Goal: Communication & Community: Answer question/provide support

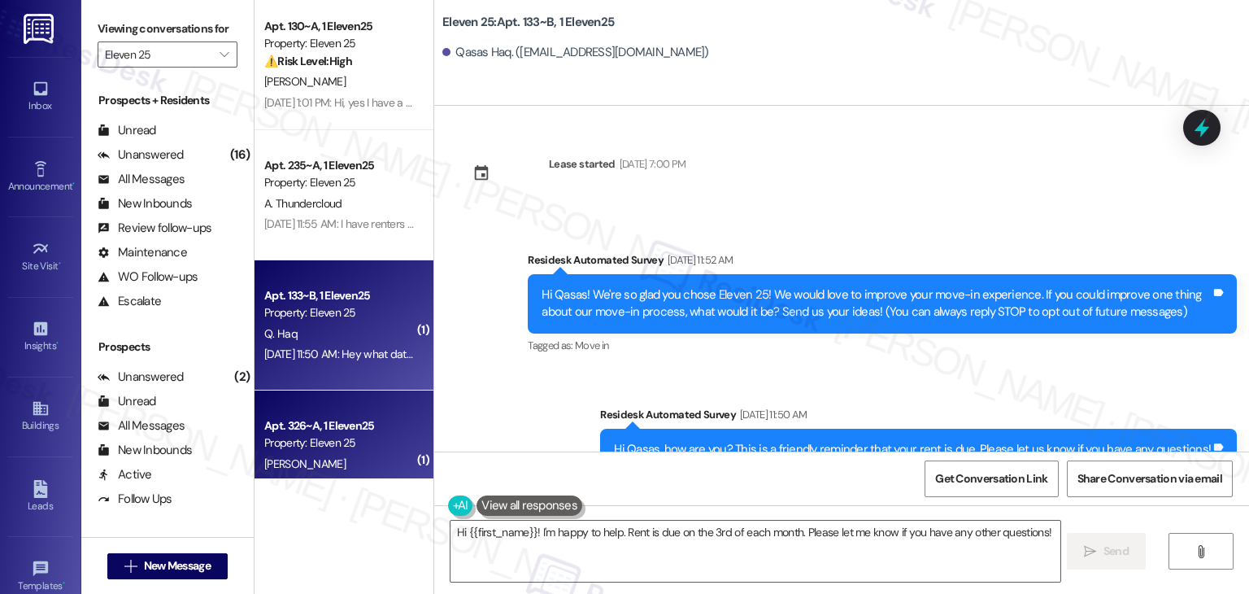
scroll to position [342, 0]
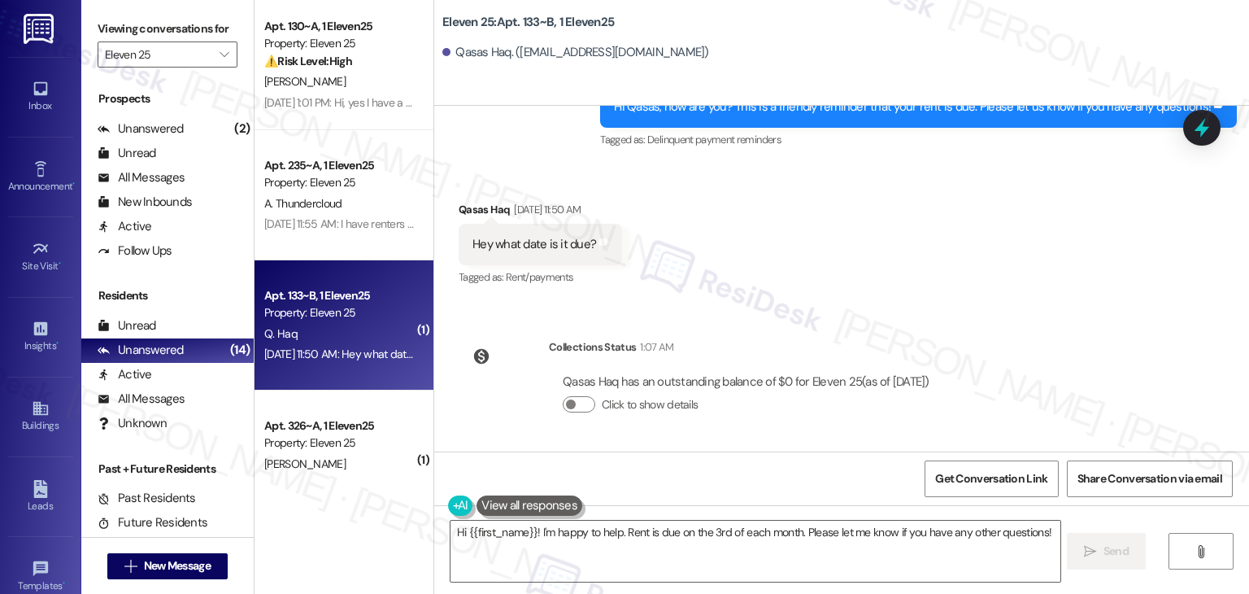
click at [824, 269] on div "Received via SMS Qasas Haq [DATE] 11:50 AM Hey what date is it due? Tags and no…" at bounding box center [841, 232] width 815 height 137
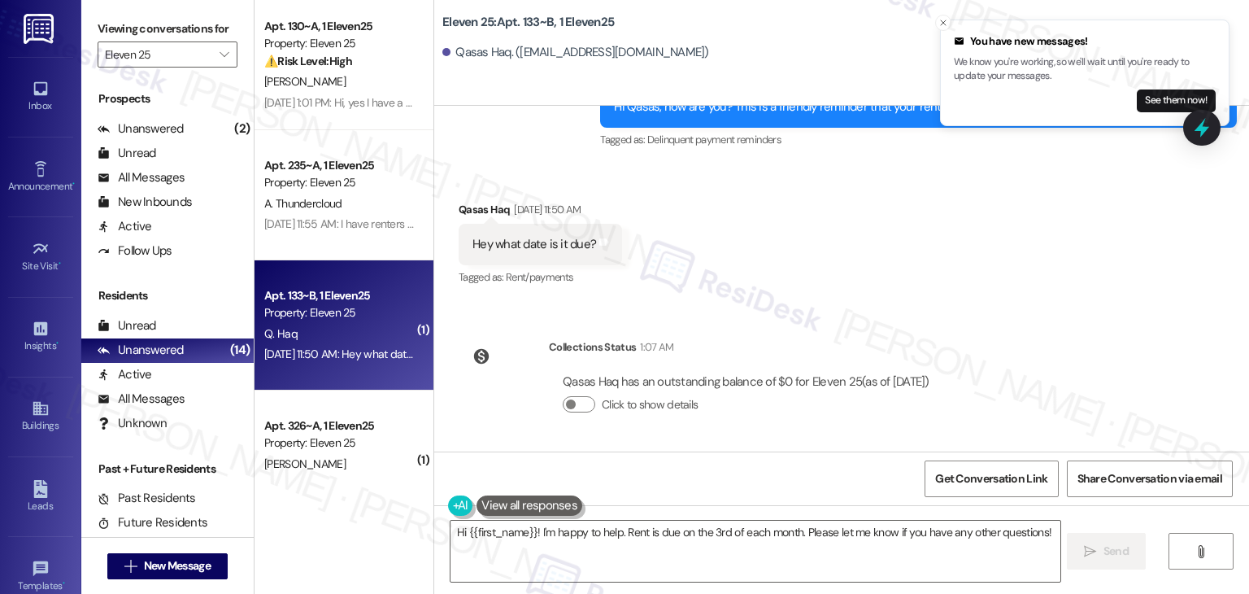
scroll to position [180, 0]
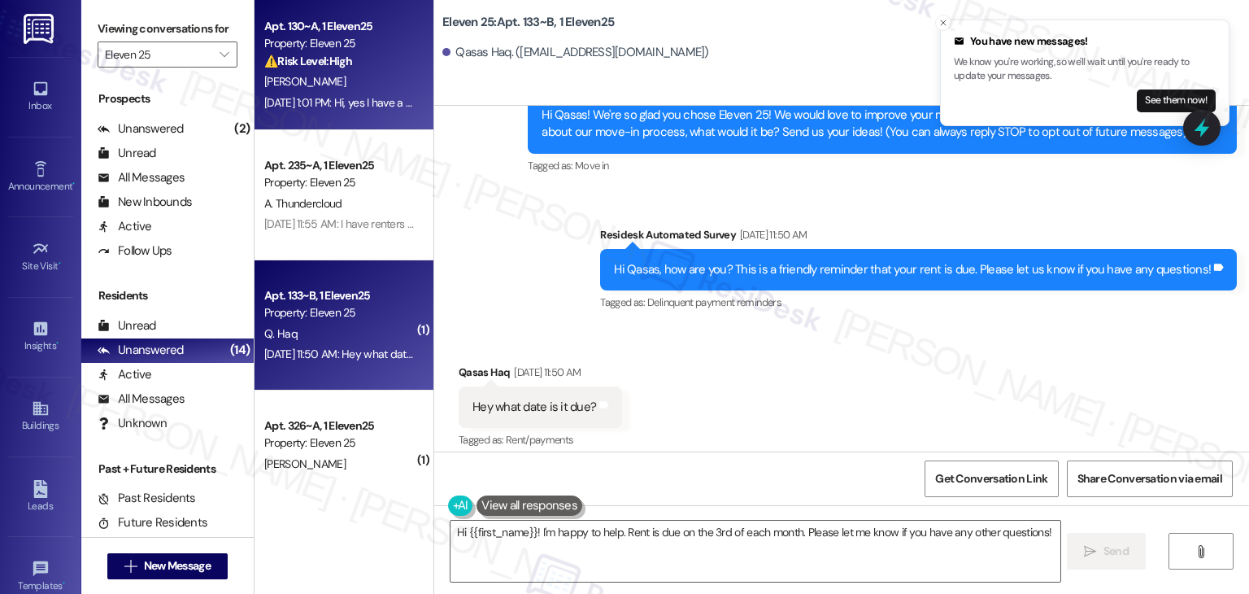
click at [342, 81] on div "[PERSON_NAME]" at bounding box center [340, 82] width 154 height 20
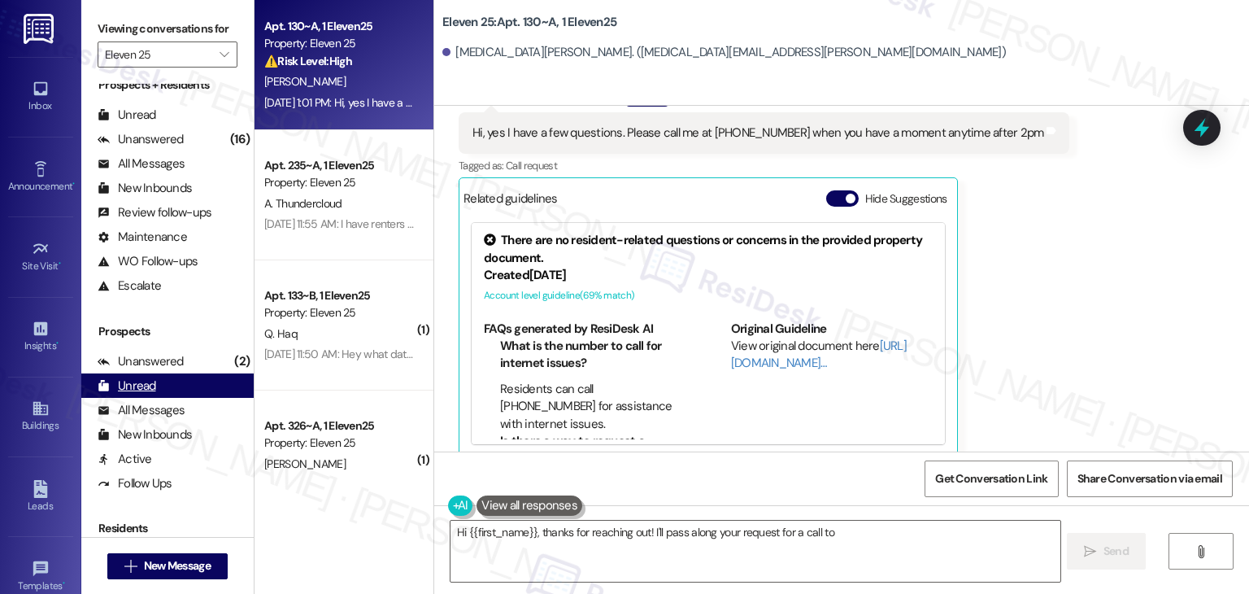
scroll to position [0, 0]
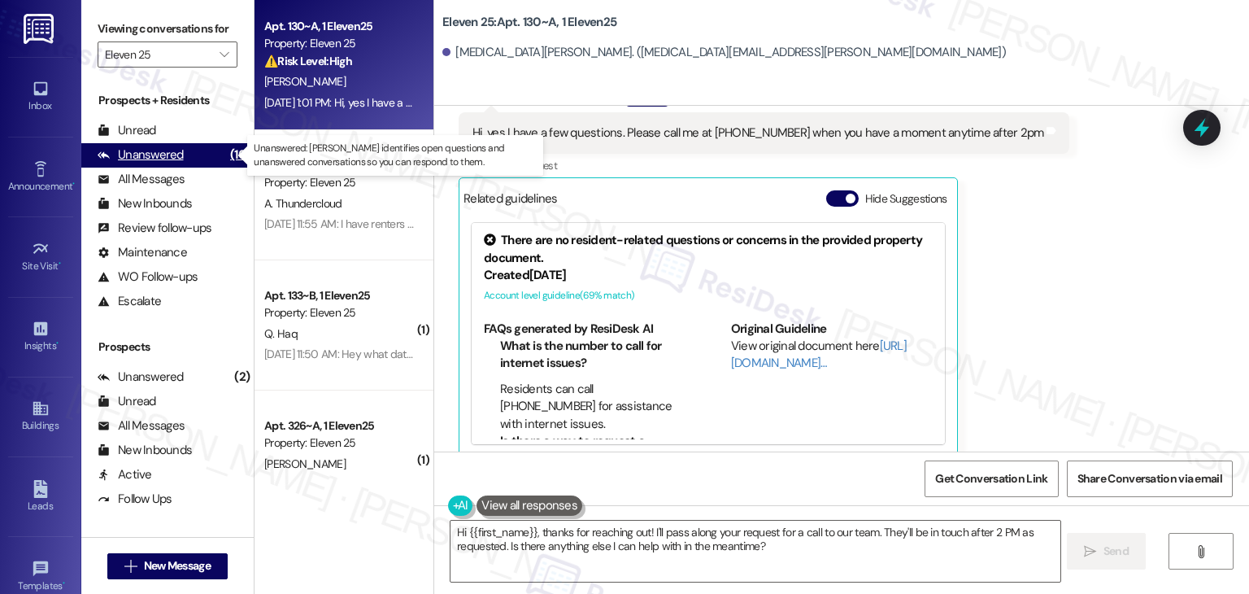
click at [189, 154] on div "Unanswered (16)" at bounding box center [167, 155] width 172 height 24
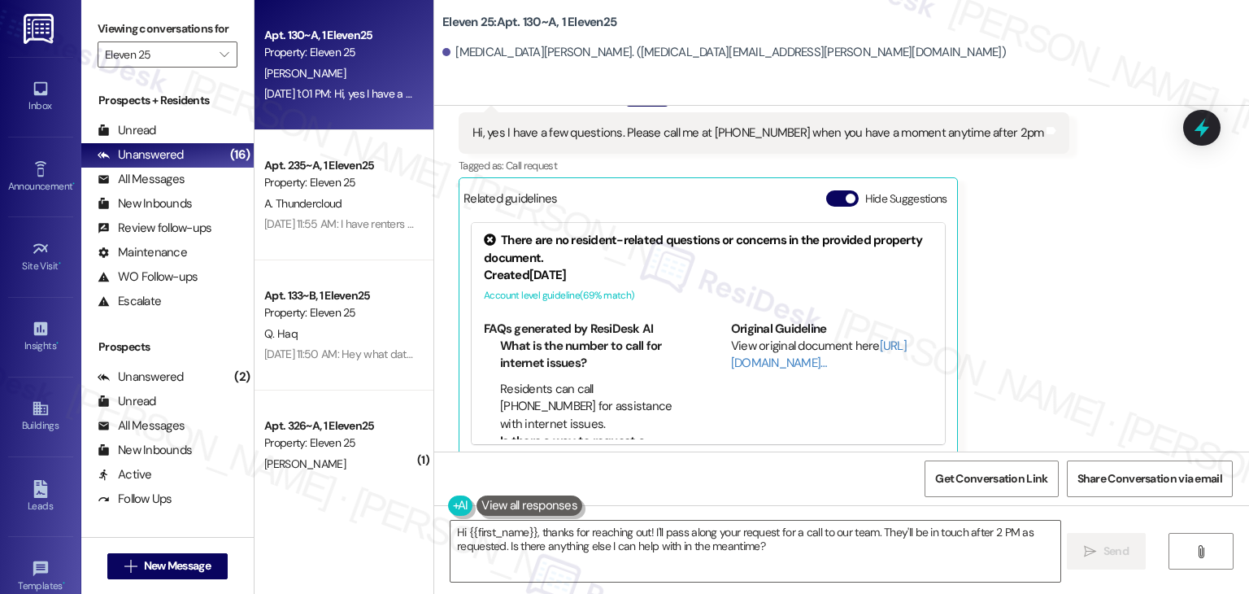
click at [1060, 233] on div "Received via SMS [MEDICAL_DATA] [PERSON_NAME] Question [DATE] 1:01 PM Hi, yes I…" at bounding box center [841, 260] width 815 height 420
click at [829, 190] on button "Hide Suggestions" at bounding box center [842, 198] width 33 height 16
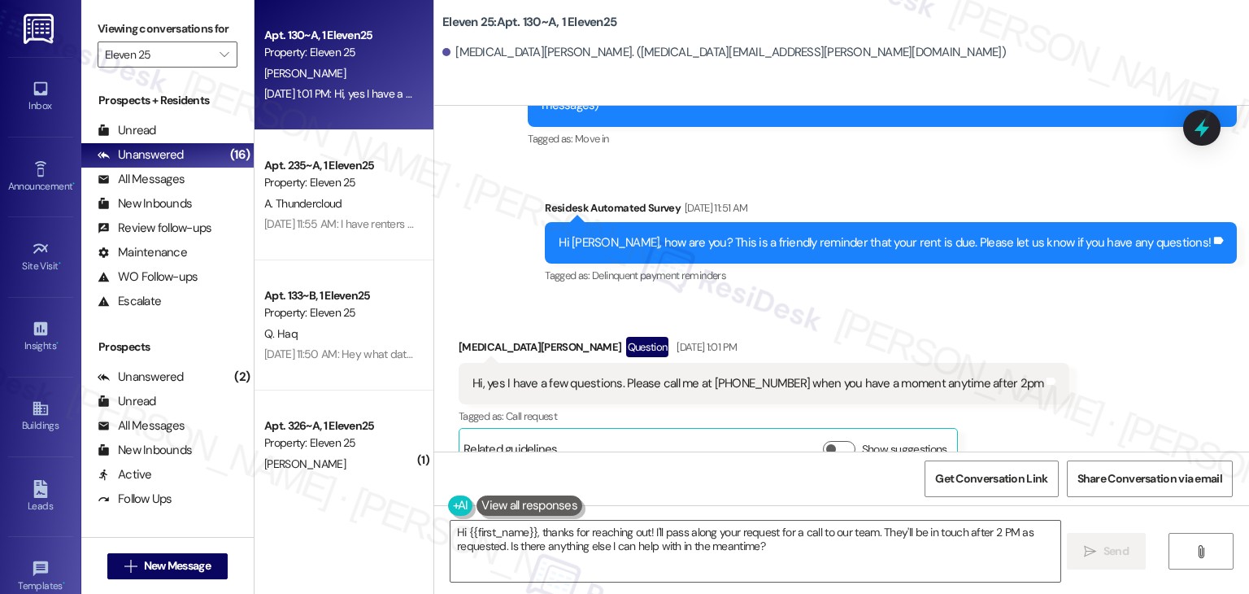
scroll to position [257, 0]
click at [871, 299] on div "Received via SMS [MEDICAL_DATA] [PERSON_NAME] Question [DATE] 1:01 PM Hi, yes I…" at bounding box center [841, 390] width 815 height 182
click at [862, 233] on div "Hi [PERSON_NAME], how are you? This is a friendly reminder that your rent is du…" at bounding box center [885, 241] width 652 height 17
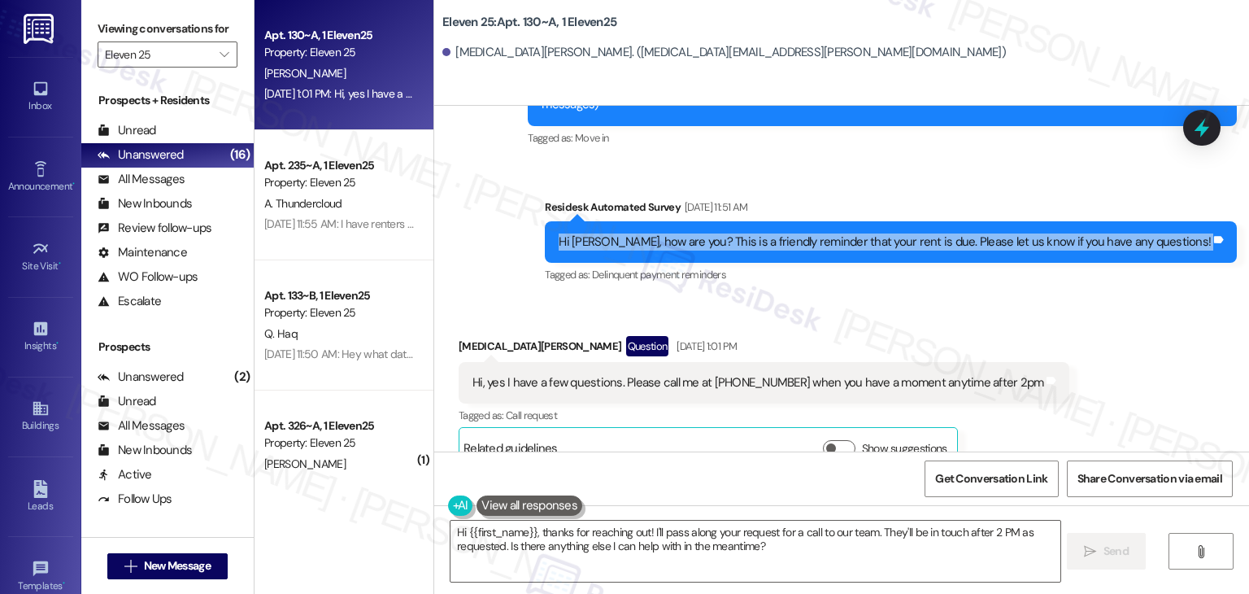
click at [862, 233] on div "Hi [PERSON_NAME], how are you? This is a friendly reminder that your rent is du…" at bounding box center [885, 241] width 652 height 17
copy div "Hi [PERSON_NAME], how are you? This is a friendly reminder that your rent is du…"
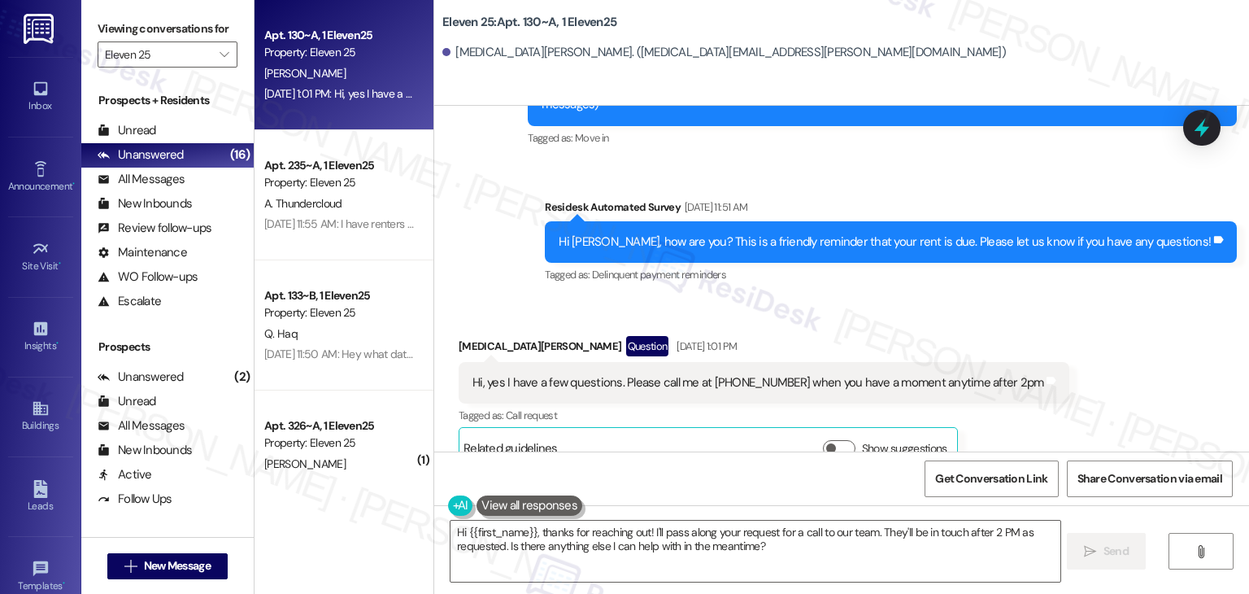
click at [529, 374] on div "Hi, yes I have a few questions. Please call me at [PHONE_NUMBER] when you have …" at bounding box center [757, 382] width 571 height 17
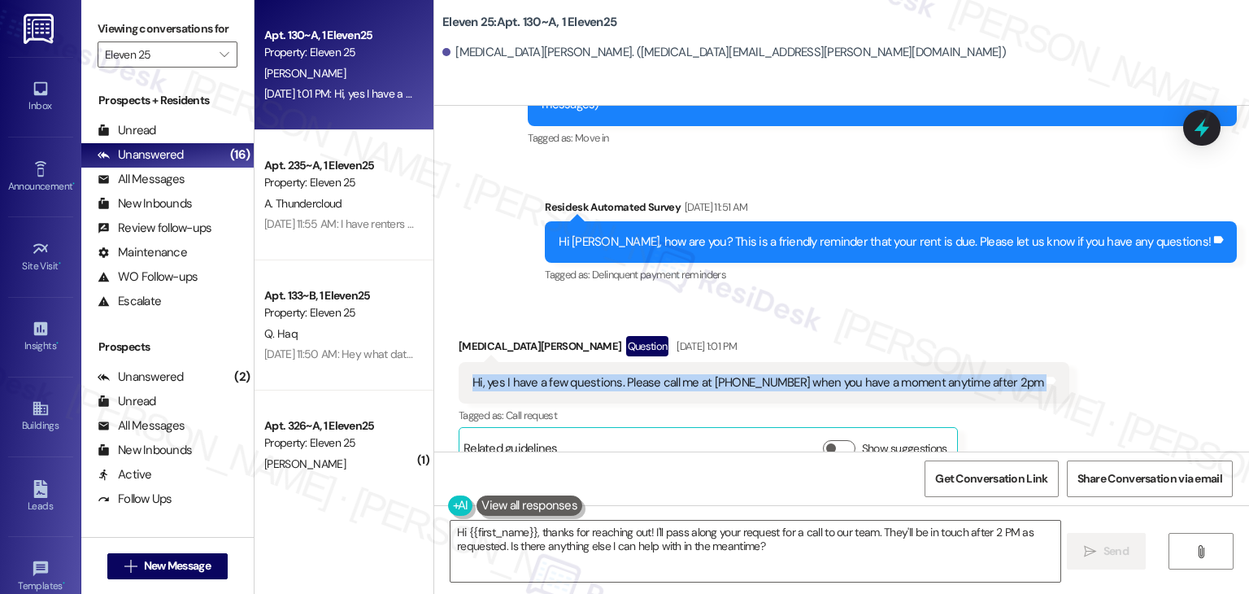
click at [529, 374] on div "Hi, yes I have a few questions. Please call me at [PHONE_NUMBER] when you have …" at bounding box center [757, 382] width 571 height 17
copy div "Hi, yes I have a few questions. Please call me at [PHONE_NUMBER] when you have …"
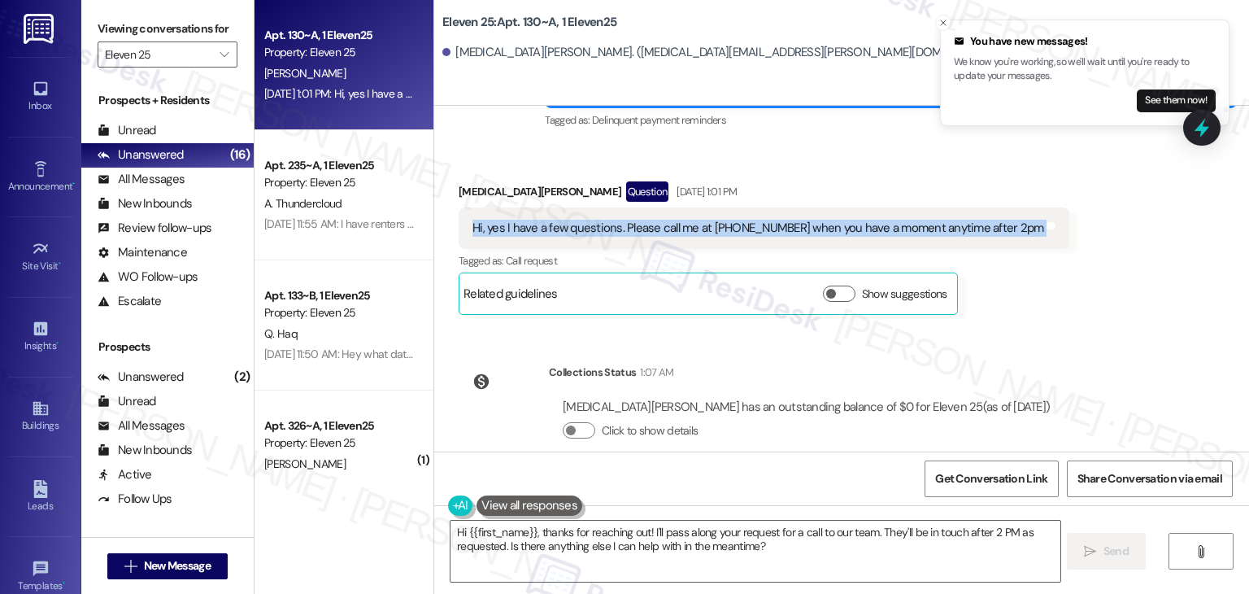
scroll to position [420, 0]
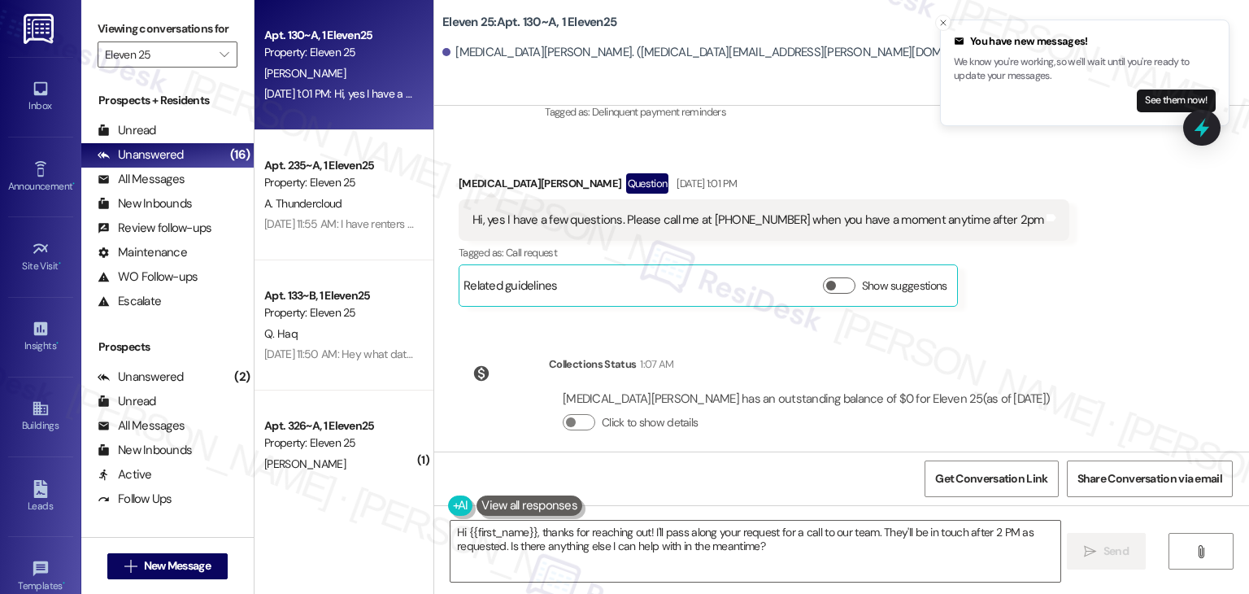
click at [1121, 325] on div "WO Lease started [DATE] 7:00 PM Show details Survey, sent via SMS Residesk Auto…" at bounding box center [841, 279] width 815 height 346
drag, startPoint x: 553, startPoint y: 381, endPoint x: 848, endPoint y: 364, distance: 295.7
click at [865, 390] on div "[MEDICAL_DATA][PERSON_NAME] has an outstanding balance of $0 for Eleven 25 (as …" at bounding box center [806, 398] width 487 height 17
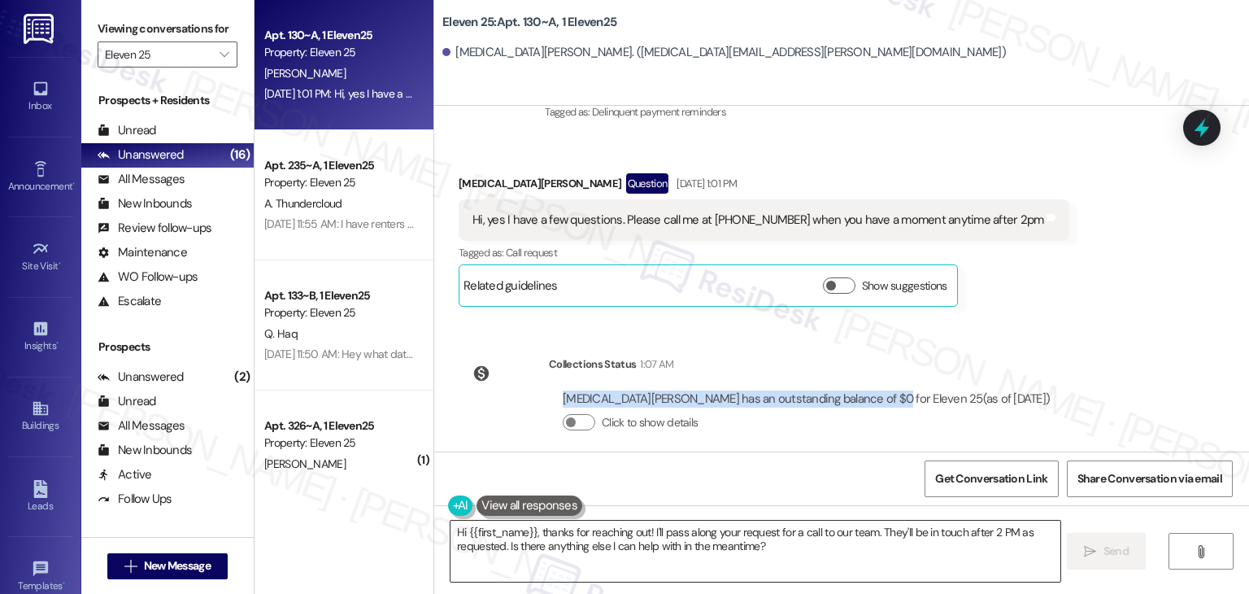
click at [571, 544] on textarea "Hi {{first_name}}, thanks for reaching out! I'll pass along your request for a …" at bounding box center [754, 550] width 609 height 61
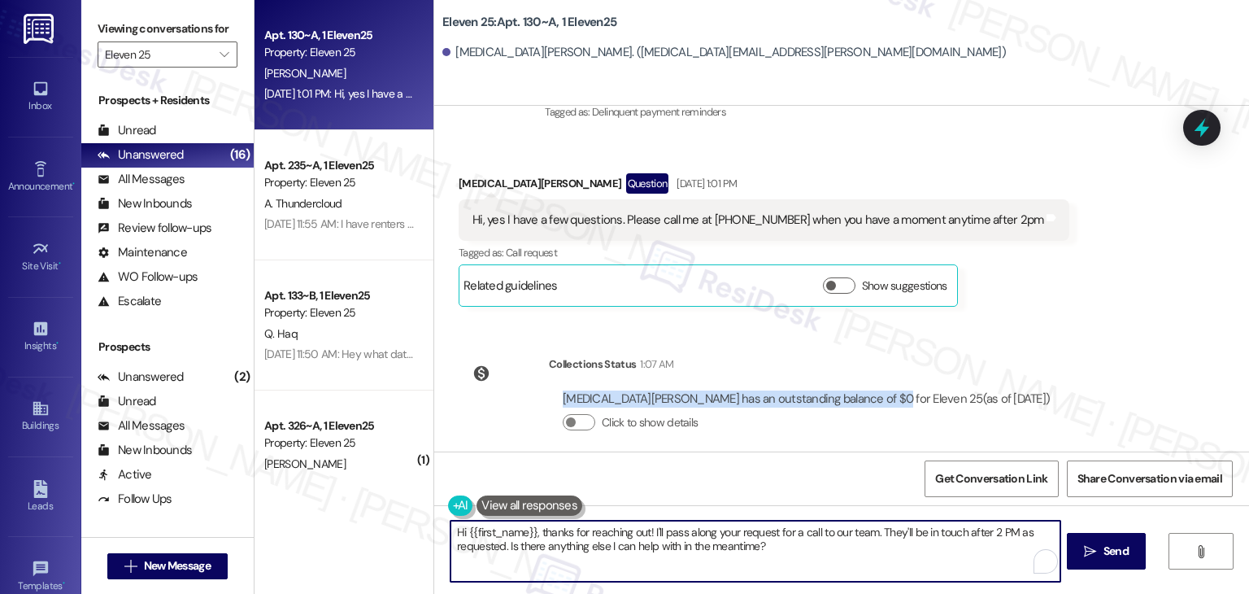
click at [571, 544] on textarea "Hi {{first_name}}, thanks for reaching out! I'll pass along your request for a …" at bounding box center [754, 550] width 609 height 61
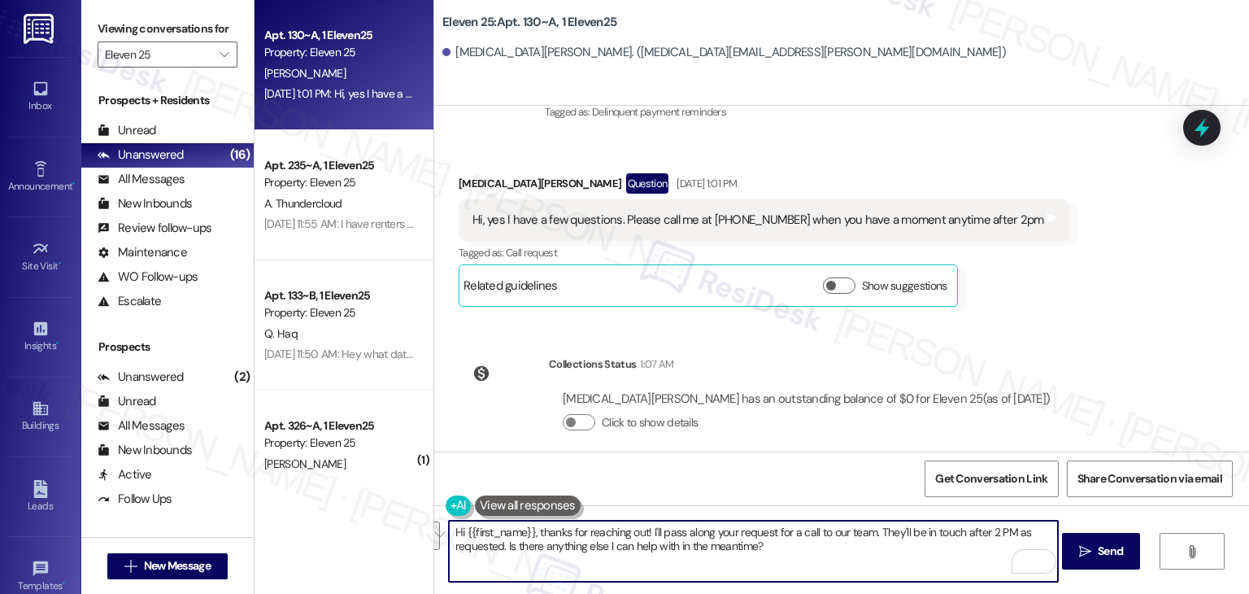
click at [712, 554] on textarea "Hi {{first_name}}, thanks for reaching out! I'll pass along your request for a …" at bounding box center [753, 550] width 609 height 61
drag, startPoint x: 643, startPoint y: 526, endPoint x: 867, endPoint y: 524, distance: 223.6
click at [867, 524] on textarea "Hi {{first_name}}, thanks for reaching out! I'll pass along your request for a …" at bounding box center [753, 550] width 609 height 61
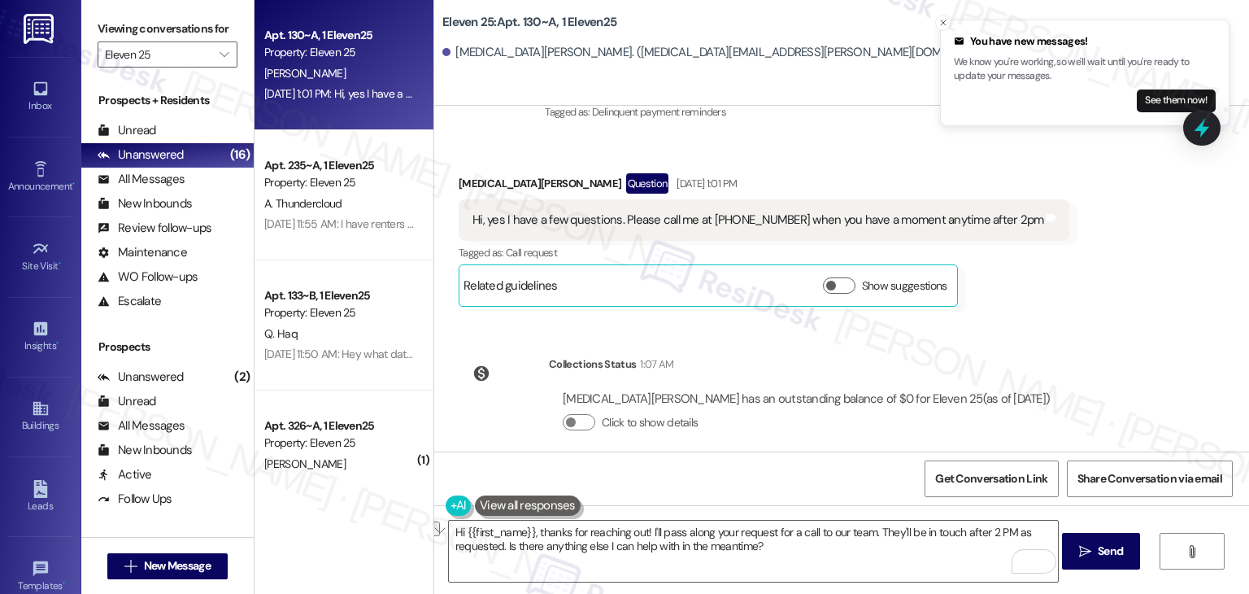
click at [1125, 242] on div "Received via SMS [MEDICAL_DATA] [PERSON_NAME] Question [DATE] 1:01 PM Hi, yes I…" at bounding box center [841, 228] width 815 height 182
click at [618, 542] on textarea "Hi {{first_name}}, thanks for reaching out! I'll pass along your request for a …" at bounding box center [753, 550] width 609 height 61
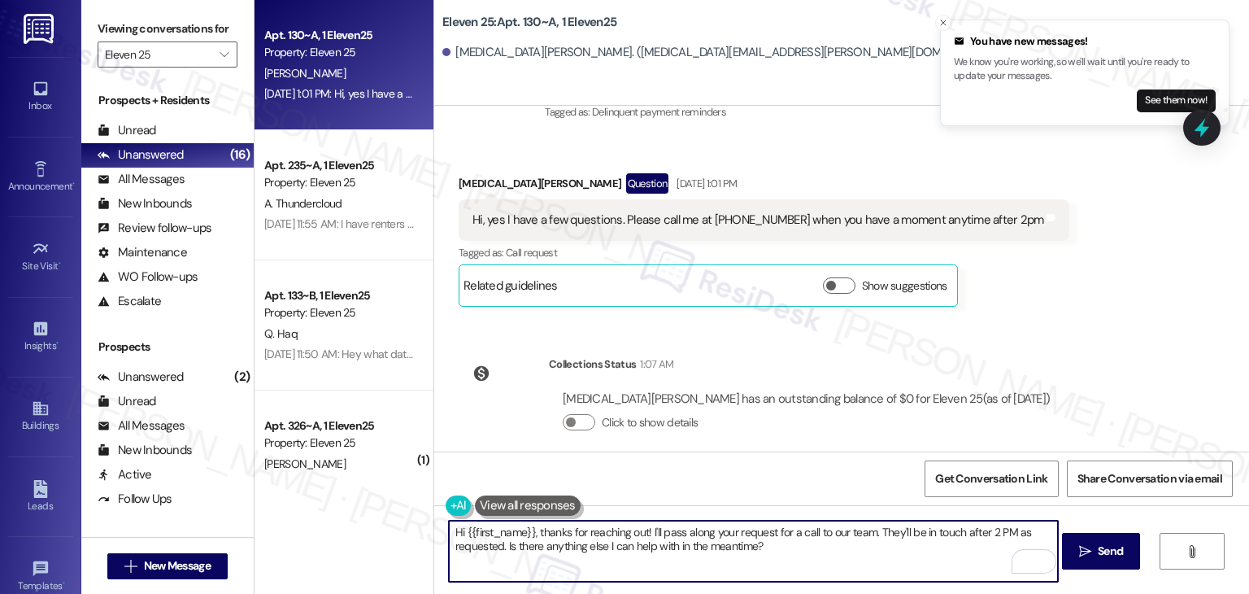
click at [618, 542] on textarea "Hi {{first_name}}, thanks for reaching out! I'll pass along your request for a …" at bounding box center [753, 550] width 609 height 61
paste textarea "[MEDICAL_DATA], thank you for your message! We’ve received your payment. While …"
click at [712, 550] on textarea "Hi [PERSON_NAME], thank you for your message! We’ve received your payment. Whil…" at bounding box center [753, 550] width 609 height 61
click at [709, 547] on textarea "Hi [PERSON_NAME], thank you for your message! We’ve received your payment. Whil…" at bounding box center [753, 550] width 609 height 61
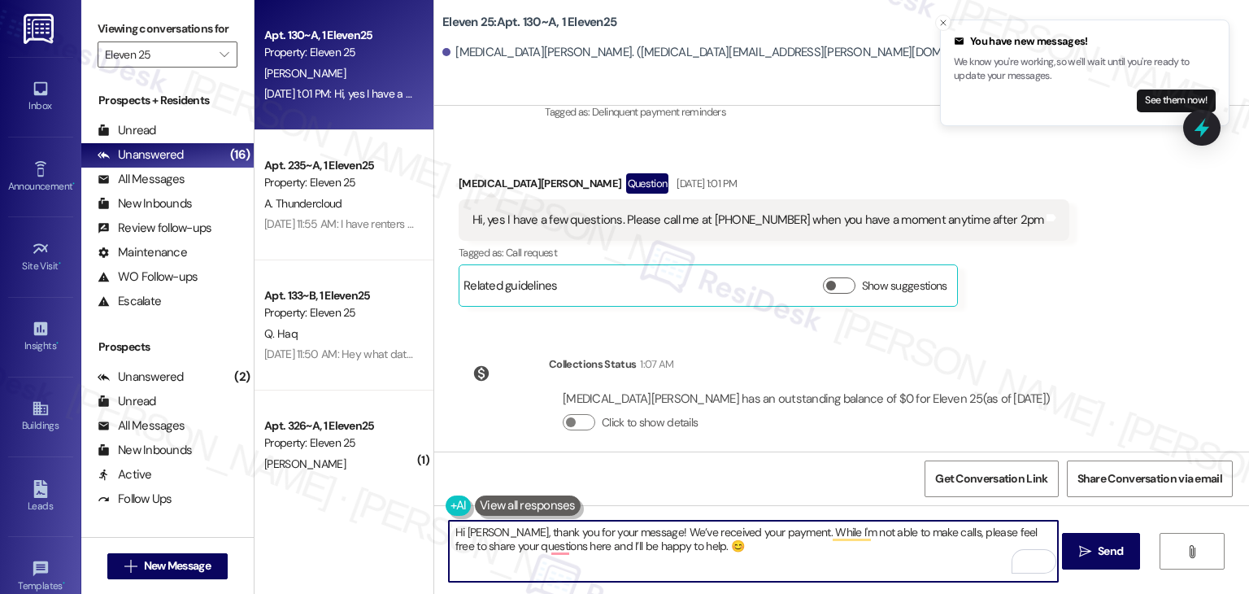
type textarea "Hi [PERSON_NAME], thank you for your message! We’ve received your payment. Whil…"
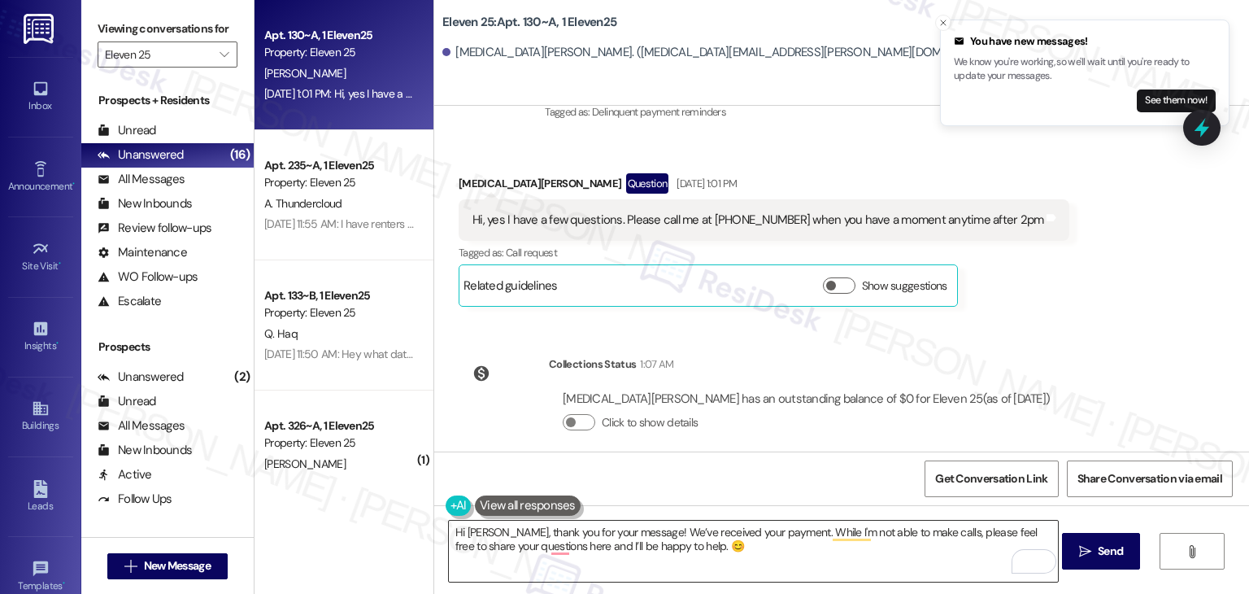
click at [730, 550] on textarea "Hi [PERSON_NAME], thank you for your message! We’ve received your payment. Whil…" at bounding box center [753, 550] width 609 height 61
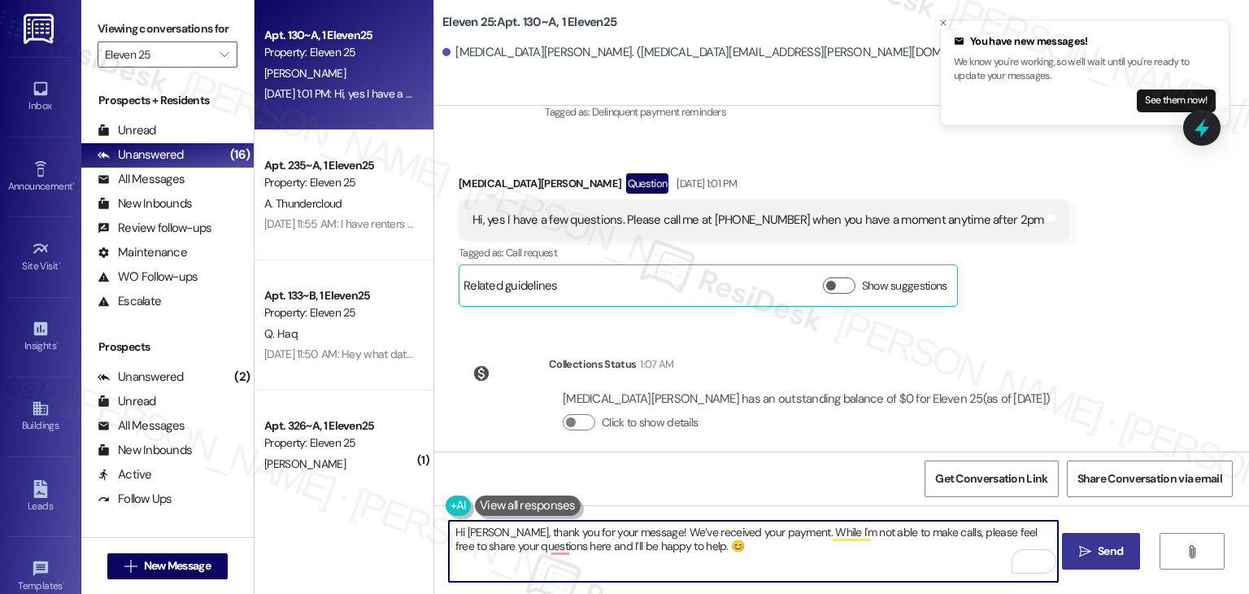
click at [1098, 558] on span "Send" at bounding box center [1110, 550] width 25 height 17
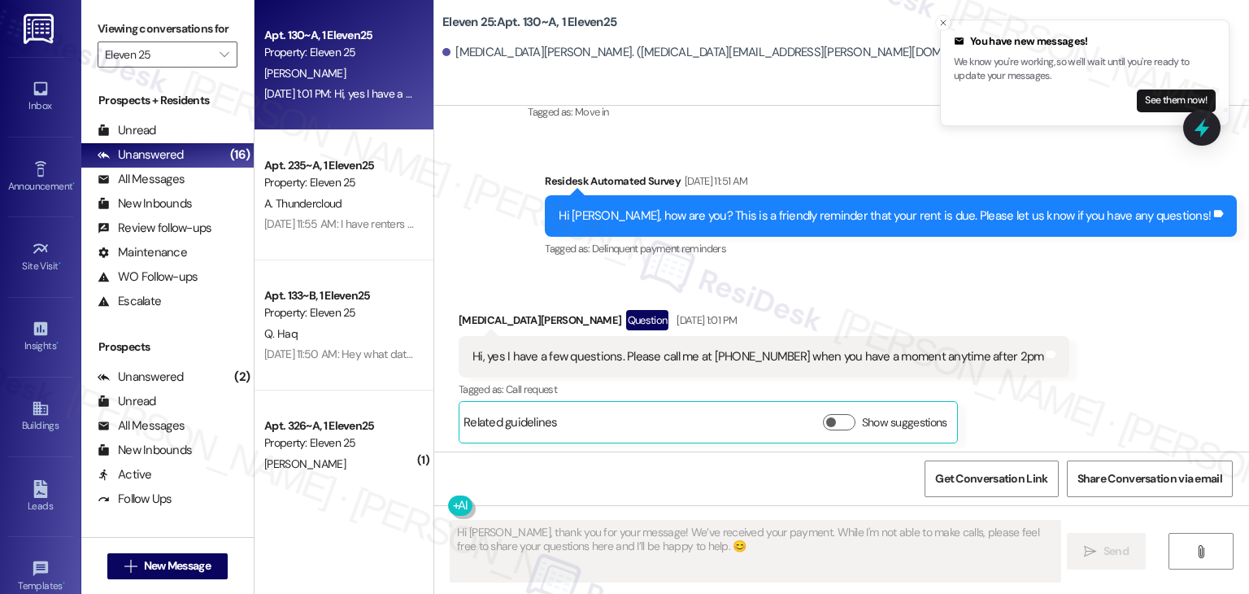
scroll to position [269, 0]
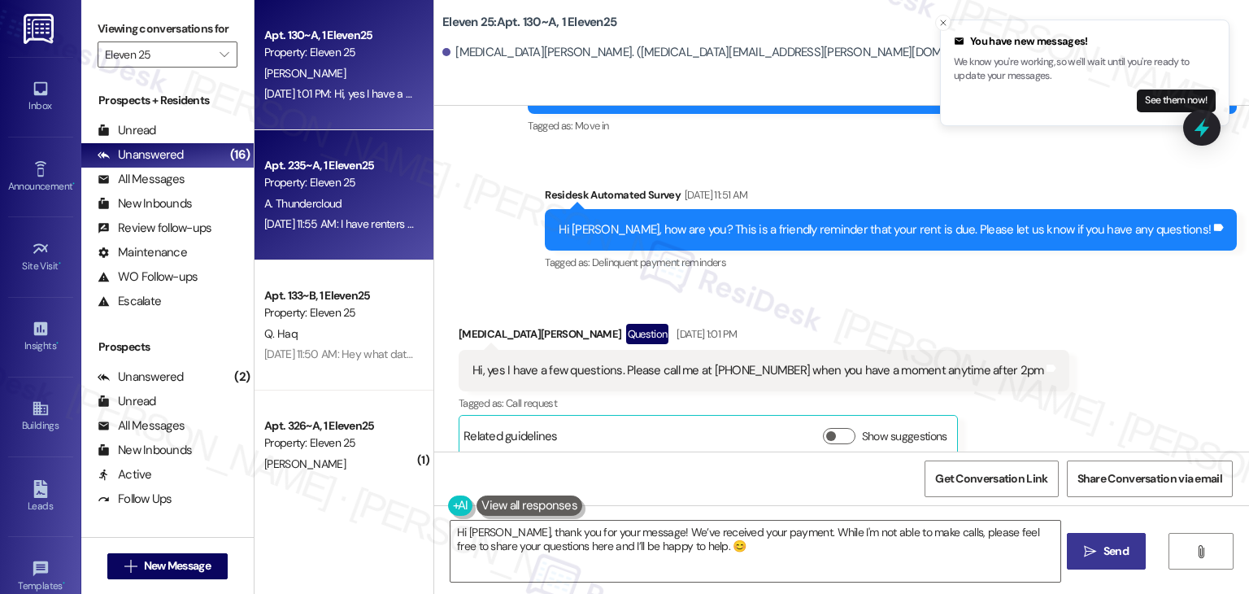
click at [352, 248] on div "Apt. 235~A, 1 Eleven25 Property: Eleven 25 A. Thundercloud [DATE] 11:55 AM: I h…" at bounding box center [344, 195] width 179 height 130
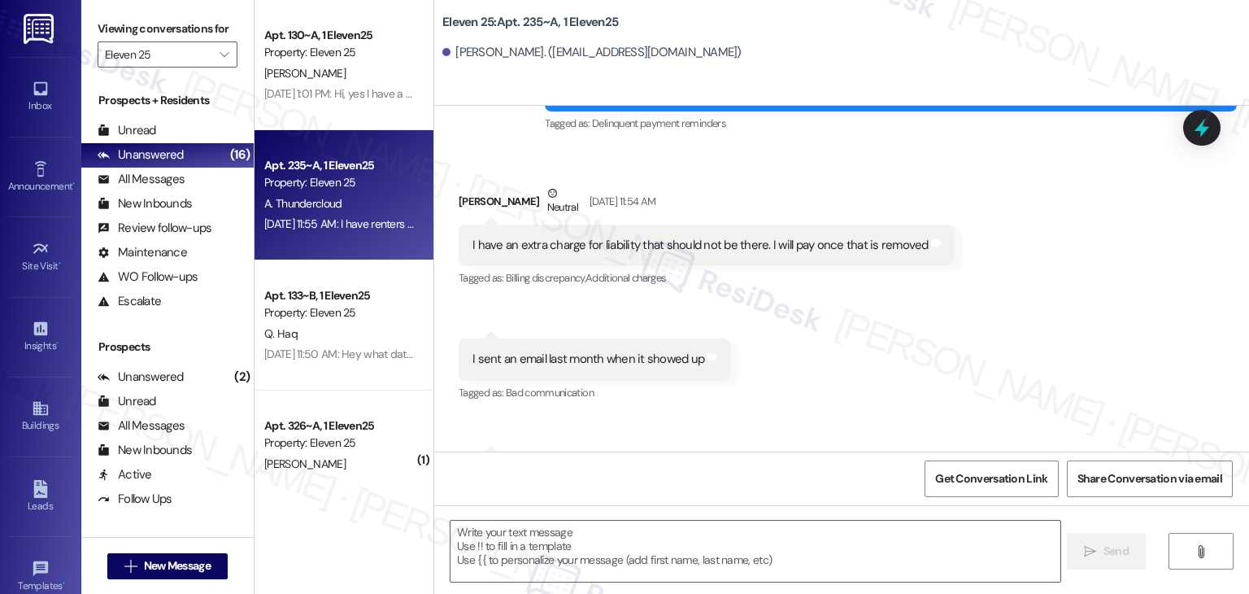
scroll to position [1930, 0]
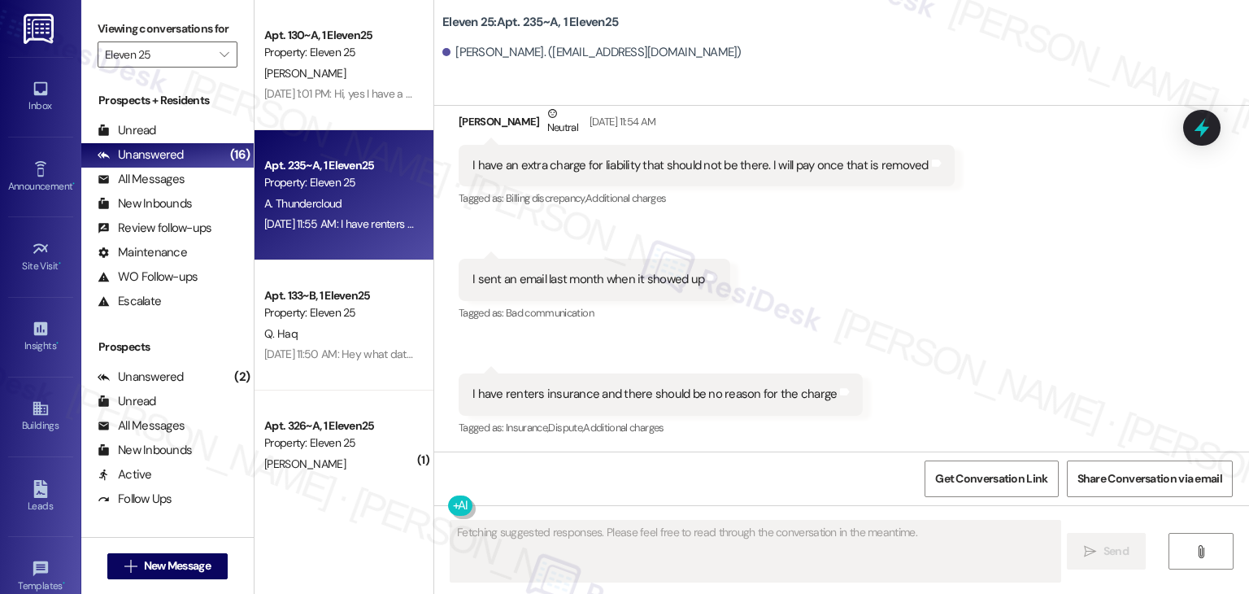
click at [859, 324] on div "Received via SMS [PERSON_NAME] Neutral [DATE] 11:54 AM I have an extra charge f…" at bounding box center [841, 259] width 815 height 383
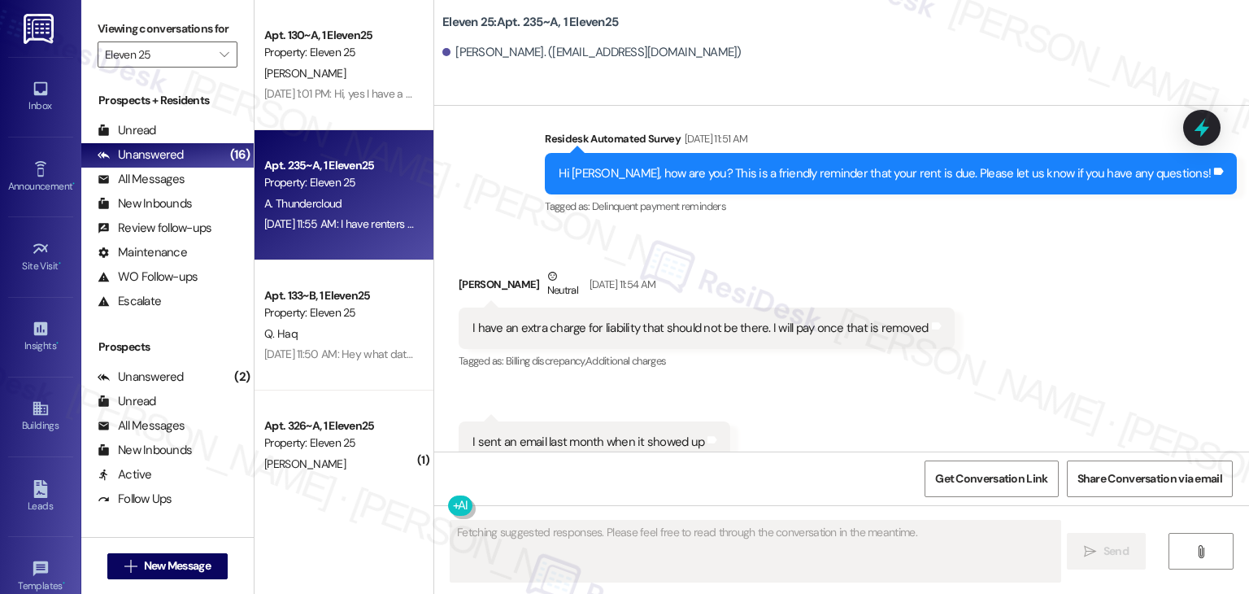
click at [984, 281] on div "Received via SMS [PERSON_NAME] Neutral [DATE] 11:54 AM I have an extra charge f…" at bounding box center [841, 422] width 815 height 383
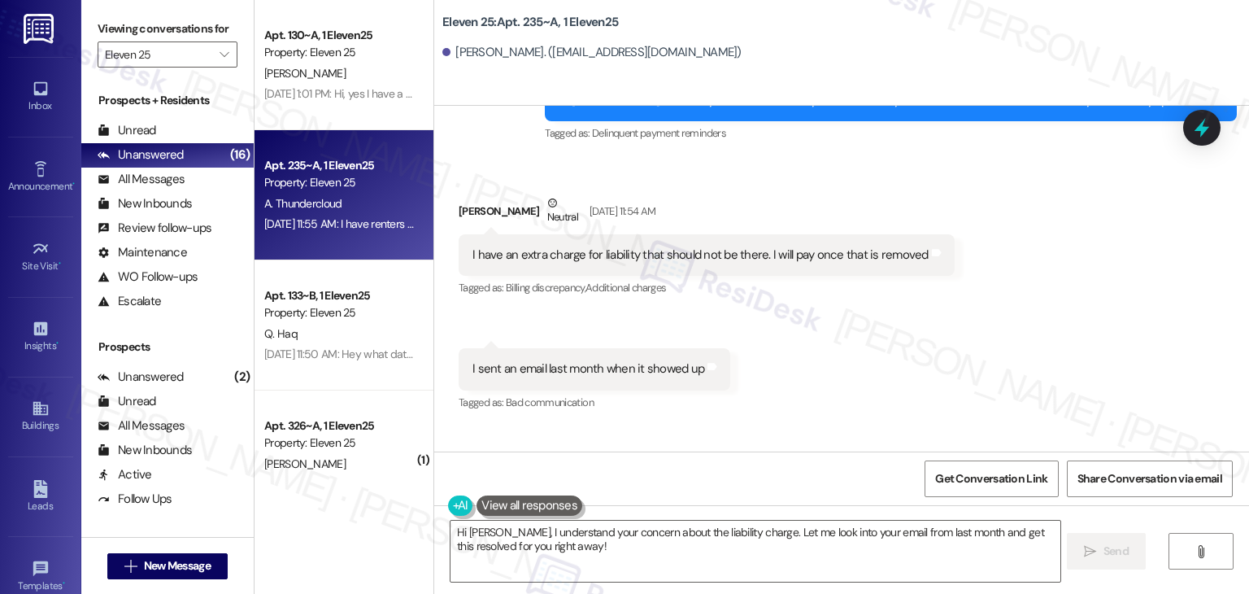
scroll to position [1760, 0]
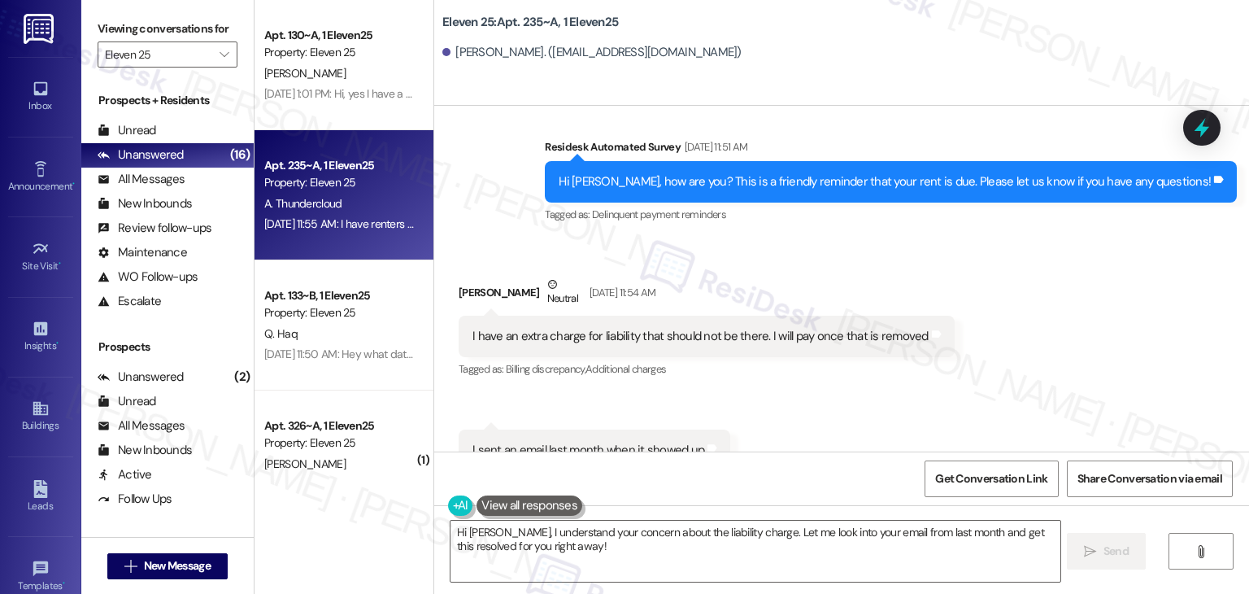
click at [918, 185] on div "Hi [PERSON_NAME], how are you? This is a friendly reminder that your rent is du…" at bounding box center [885, 181] width 652 height 17
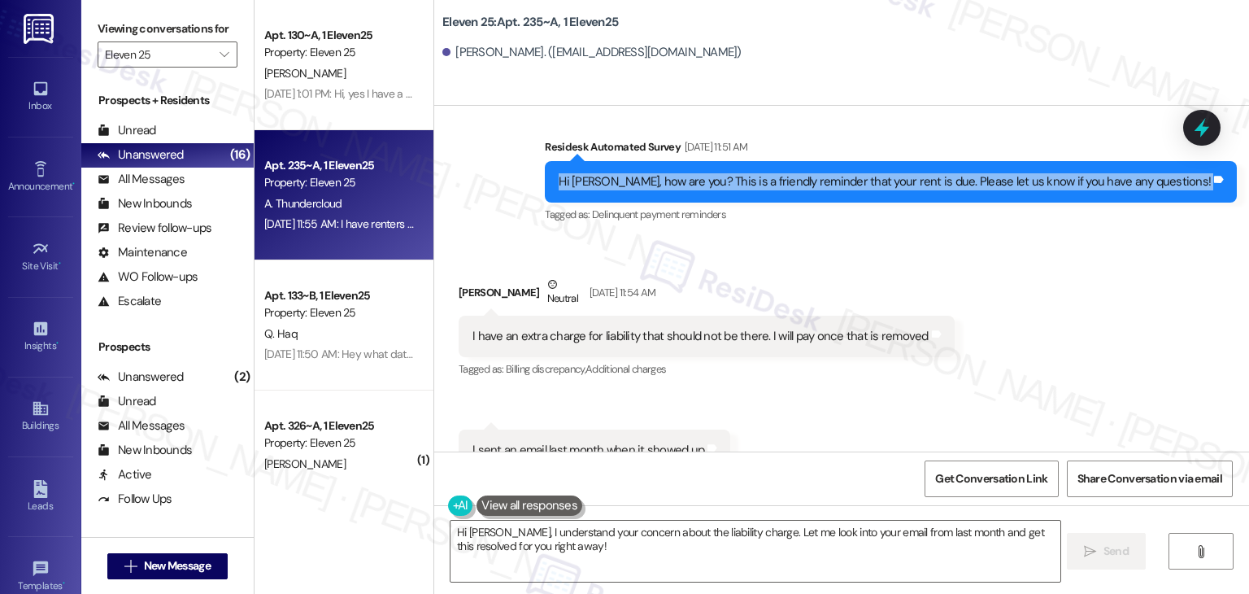
click at [918, 185] on div "Hi [PERSON_NAME], how are you? This is a friendly reminder that your rent is du…" at bounding box center [885, 181] width 652 height 17
copy div "Hi [PERSON_NAME], how are you? This is a friendly reminder that your rent is du…"
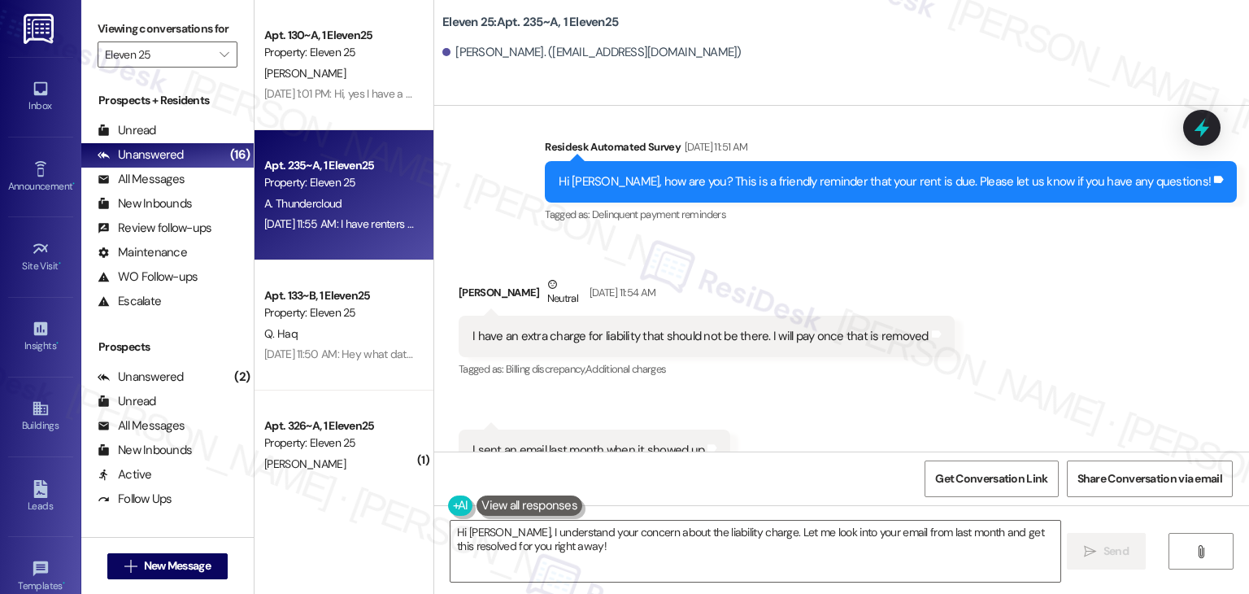
click at [546, 340] on div "I have an extra charge for liability that should not be there. I will pay once …" at bounding box center [700, 336] width 456 height 17
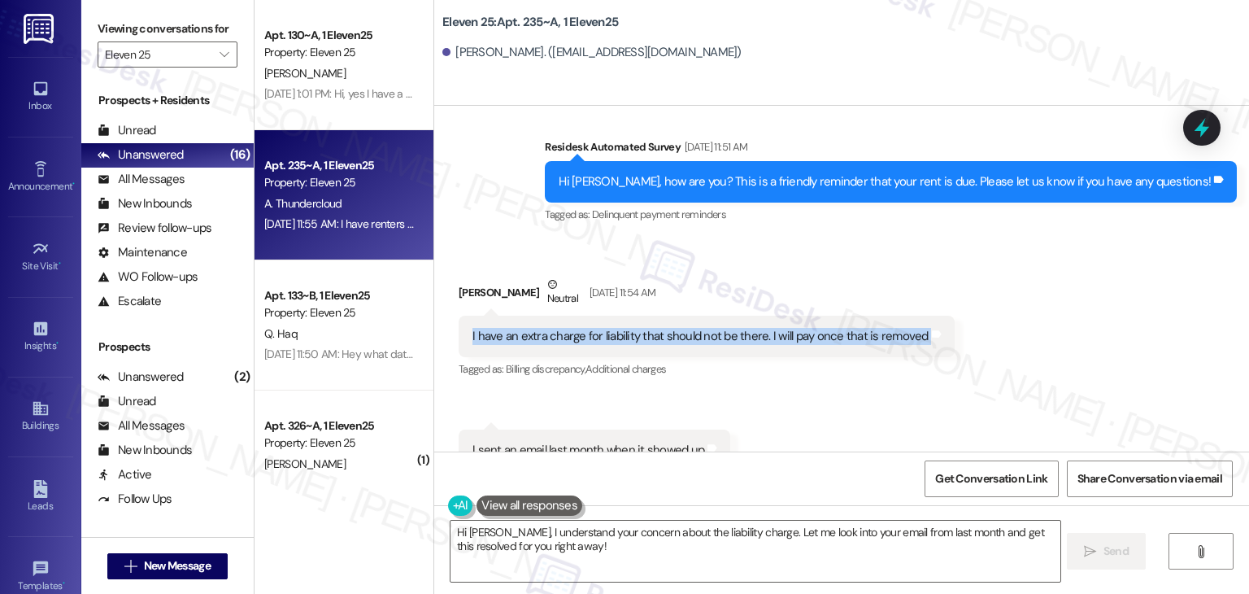
click at [546, 340] on div "I have an extra charge for liability that should not be there. I will pay once …" at bounding box center [700, 336] width 456 height 17
copy div "I have an extra charge for liability that should not be there. I will pay once …"
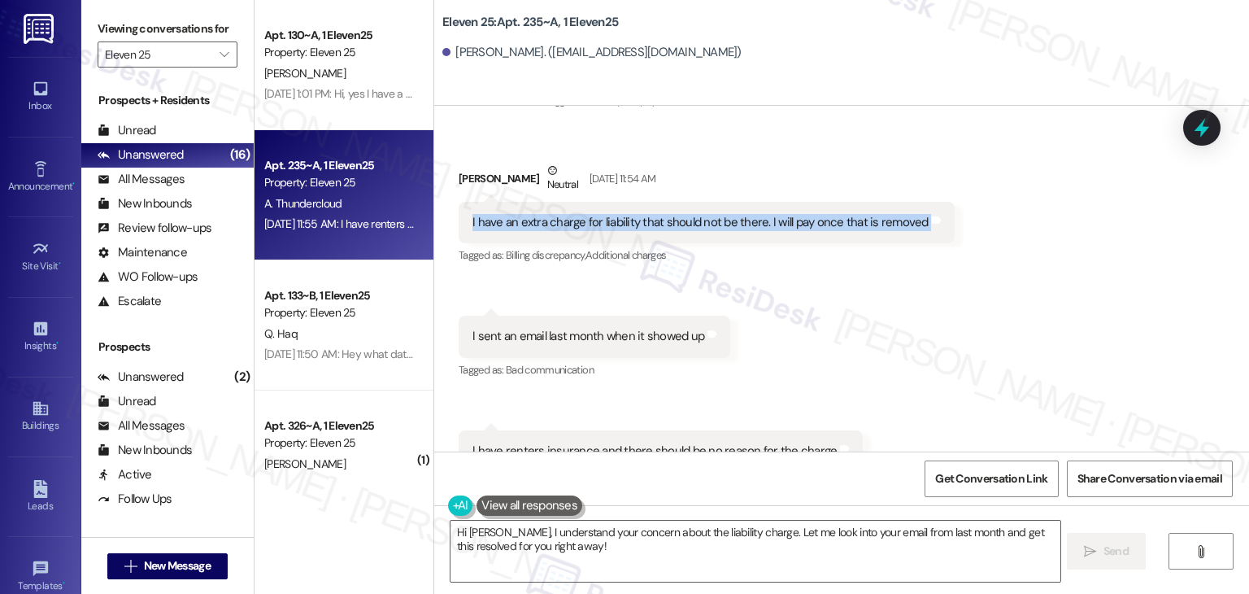
scroll to position [1922, 0]
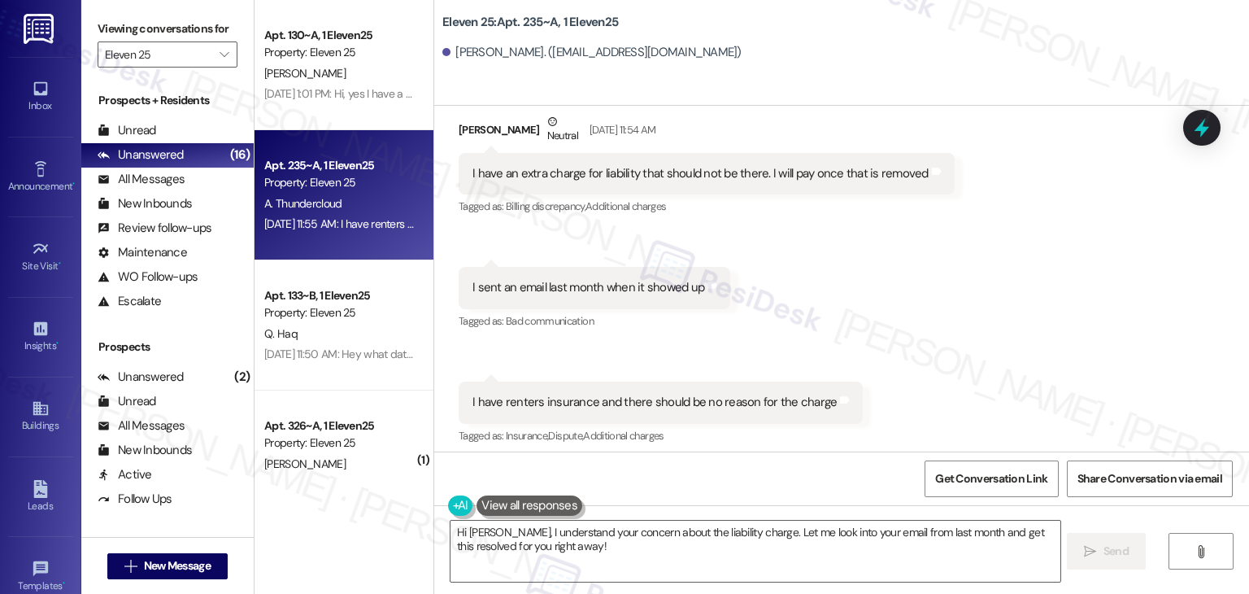
click at [607, 289] on div "I sent an email last month when it showed up" at bounding box center [588, 287] width 232 height 17
copy div "I sent an email last month when it showed up Tags and notes"
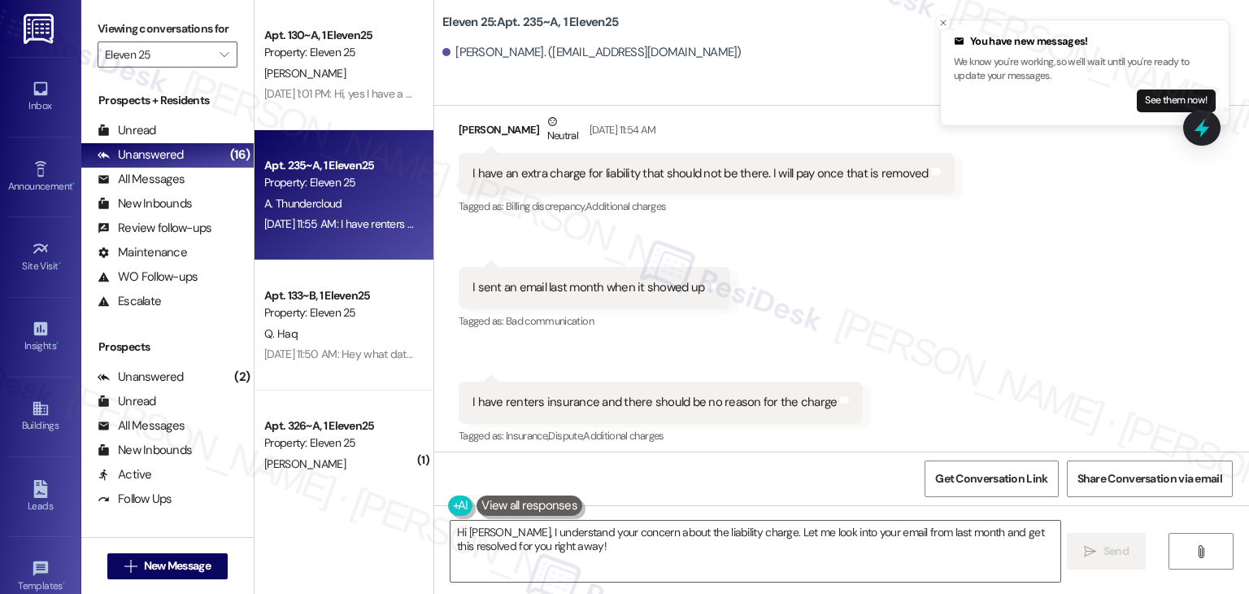
click at [588, 397] on div "I have renters insurance and there should be no reason for the charge" at bounding box center [654, 402] width 364 height 17
copy div "I have renters insurance and there should be no reason for the charge Tags and …"
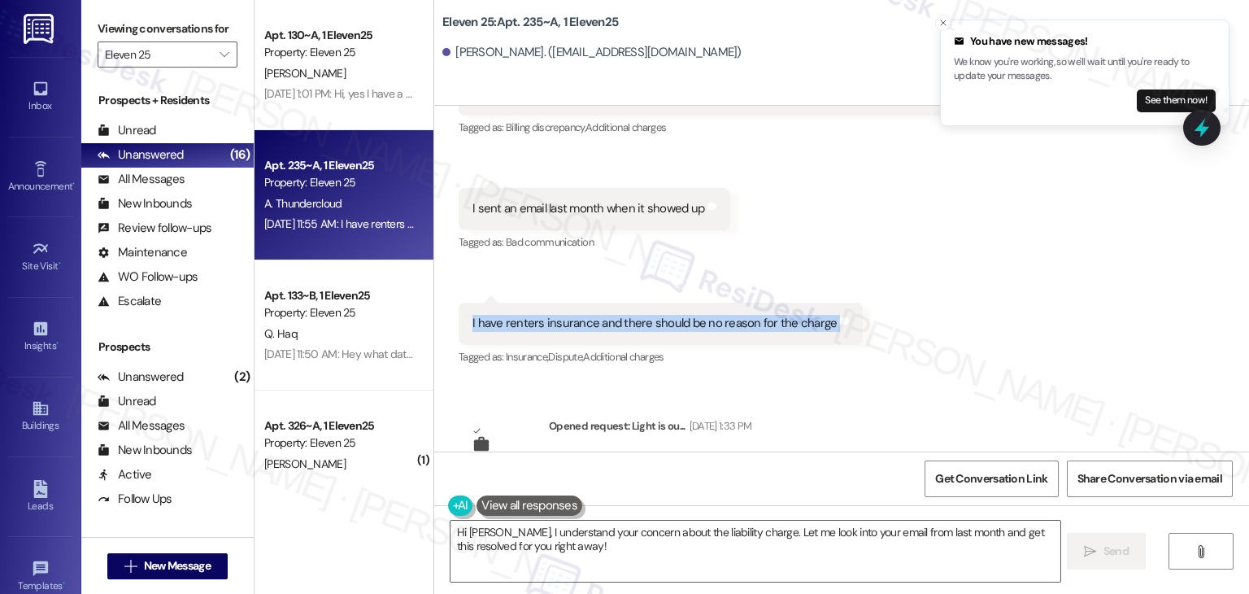
scroll to position [2085, 0]
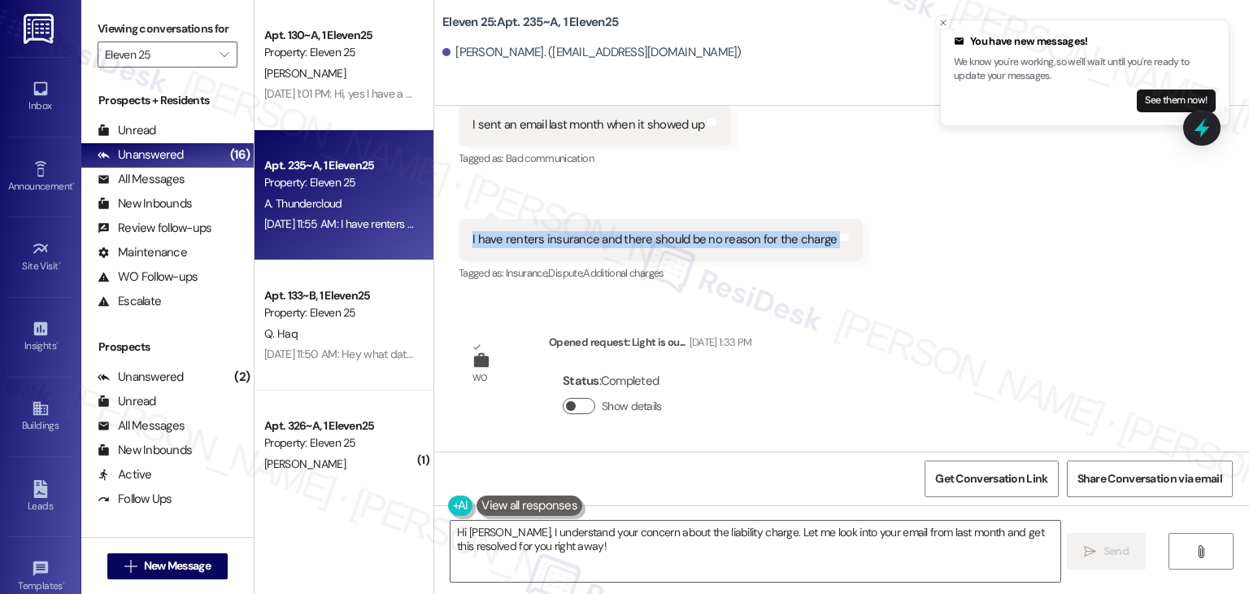
click at [576, 410] on button "Show details" at bounding box center [579, 406] width 33 height 16
click at [565, 402] on button "Hide details" at bounding box center [579, 406] width 33 height 16
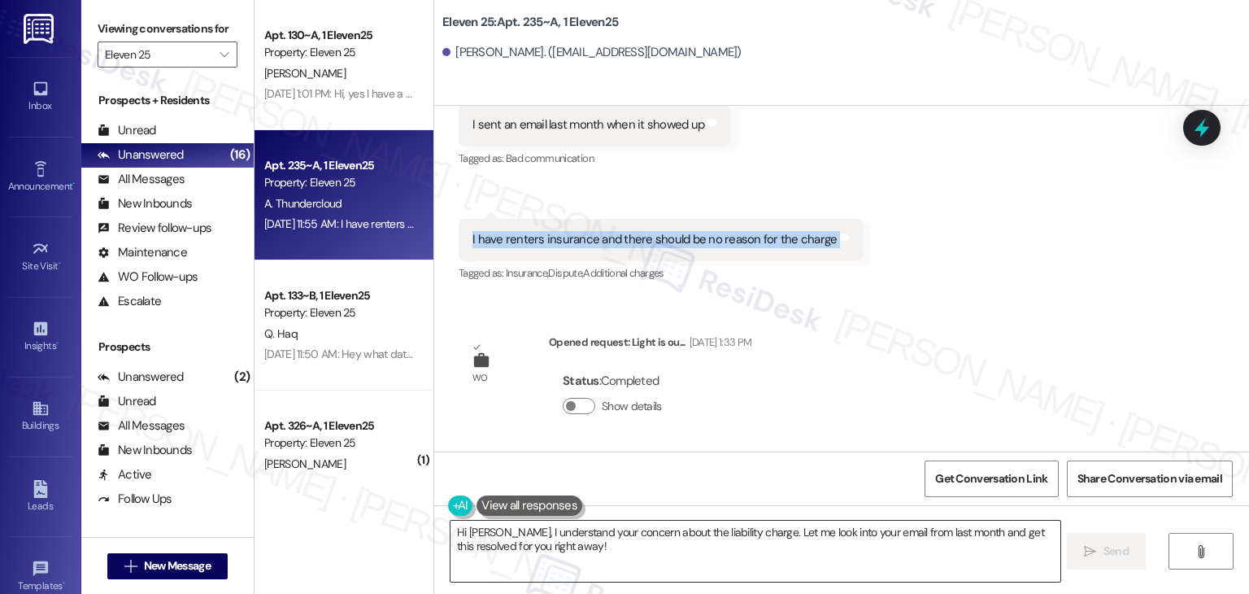
click at [606, 532] on textarea "Hi [PERSON_NAME], I understand your concern about the liability charge. Let me …" at bounding box center [754, 550] width 609 height 61
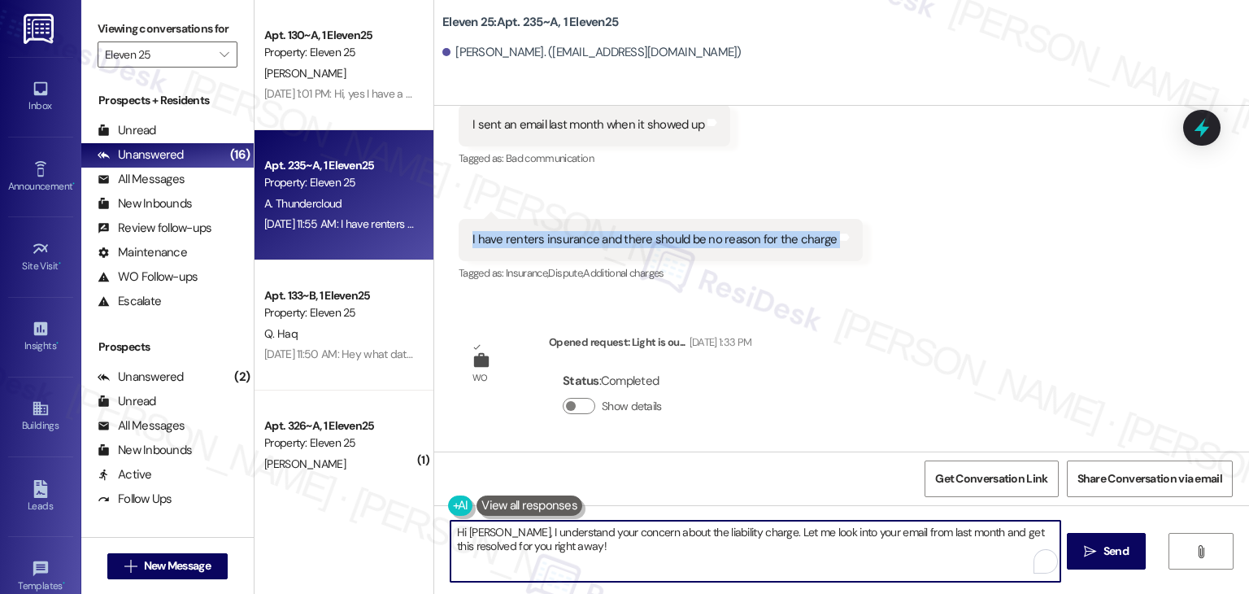
click at [606, 532] on textarea "Hi [PERSON_NAME], I understand your concern about the liability charge. Let me …" at bounding box center [754, 550] width 609 height 61
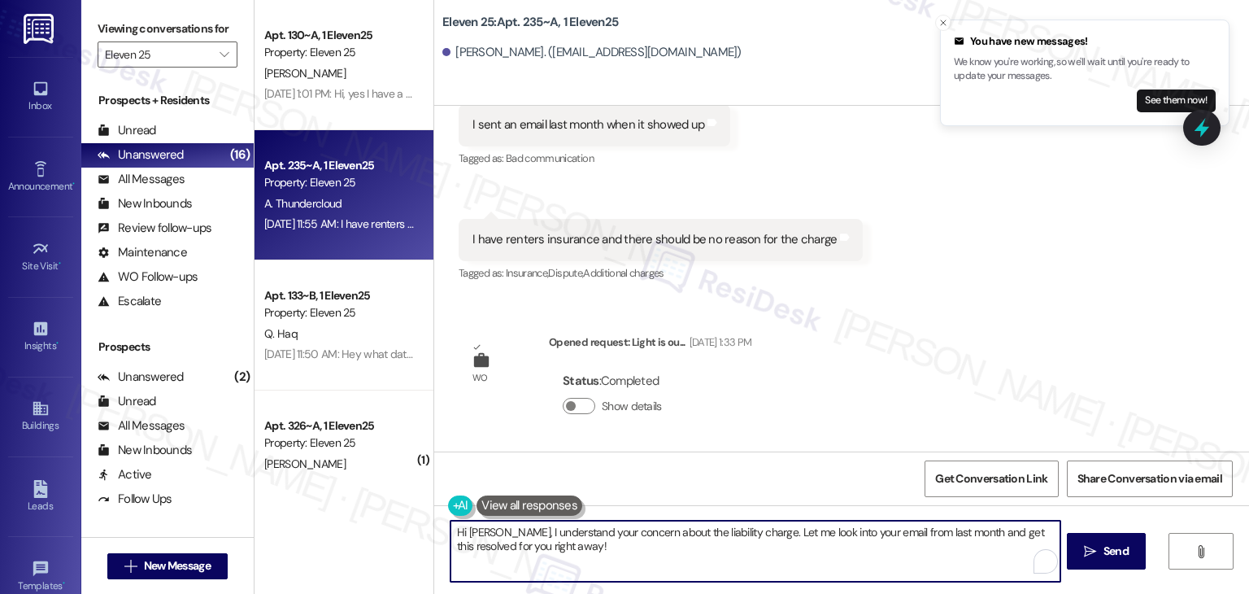
paste textarea "thanks for reaching out! I understand your concern about the liability charge s…"
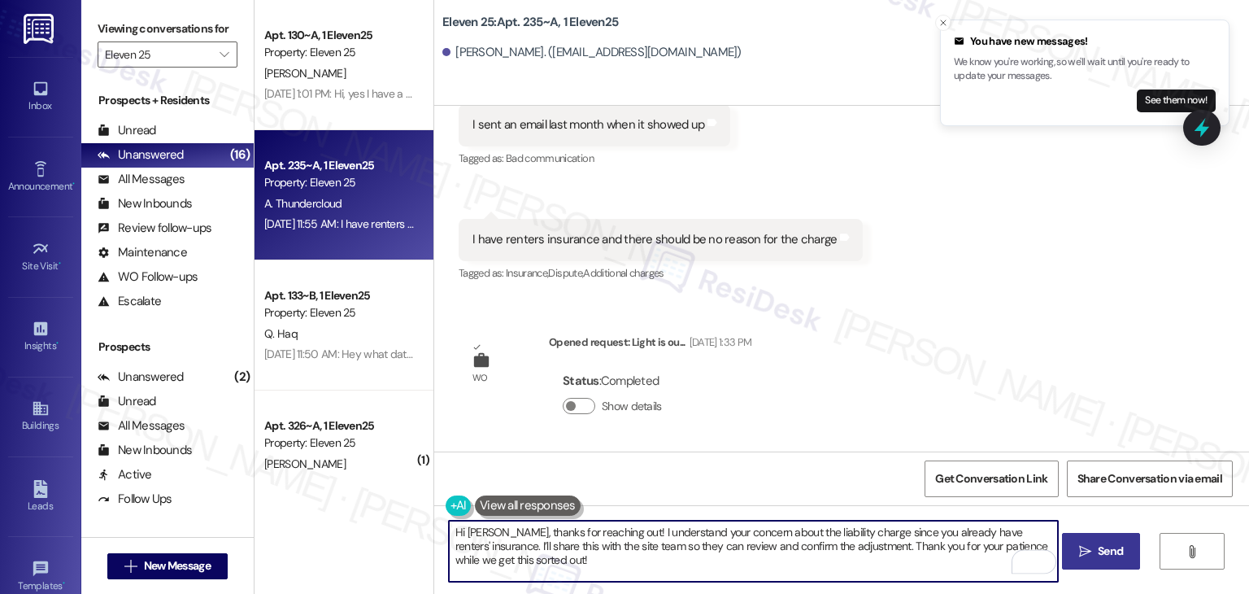
type textarea "Hi [PERSON_NAME], thanks for reaching out! I understand your concern about the …"
click at [1090, 550] on span " Send" at bounding box center [1101, 550] width 51 height 17
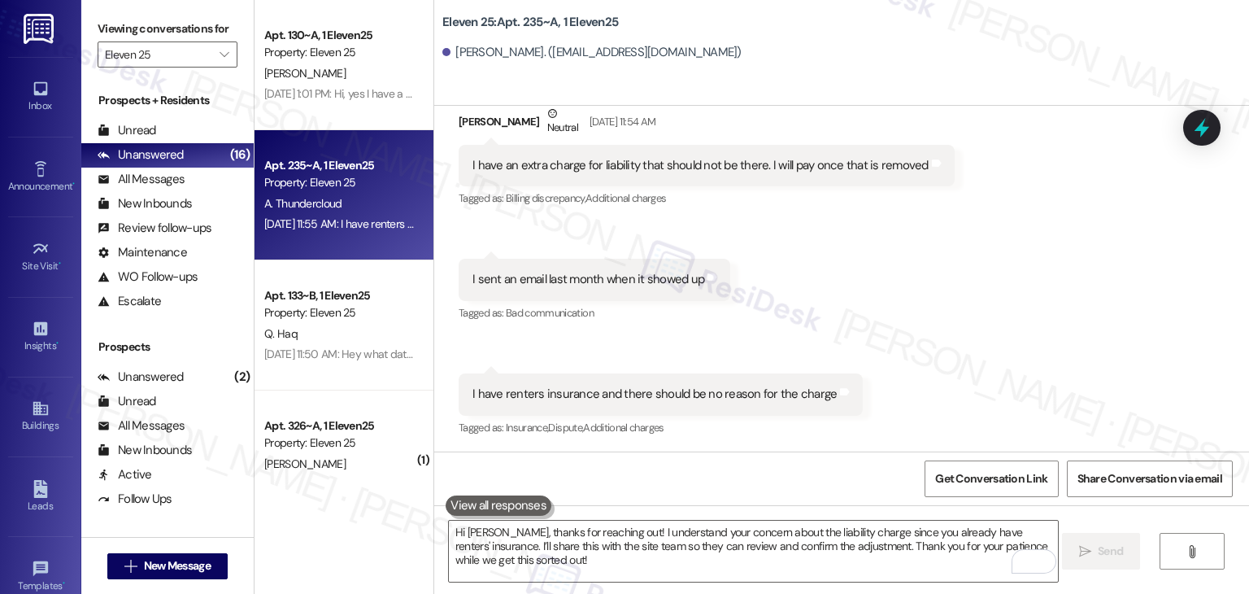
scroll to position [2233, 0]
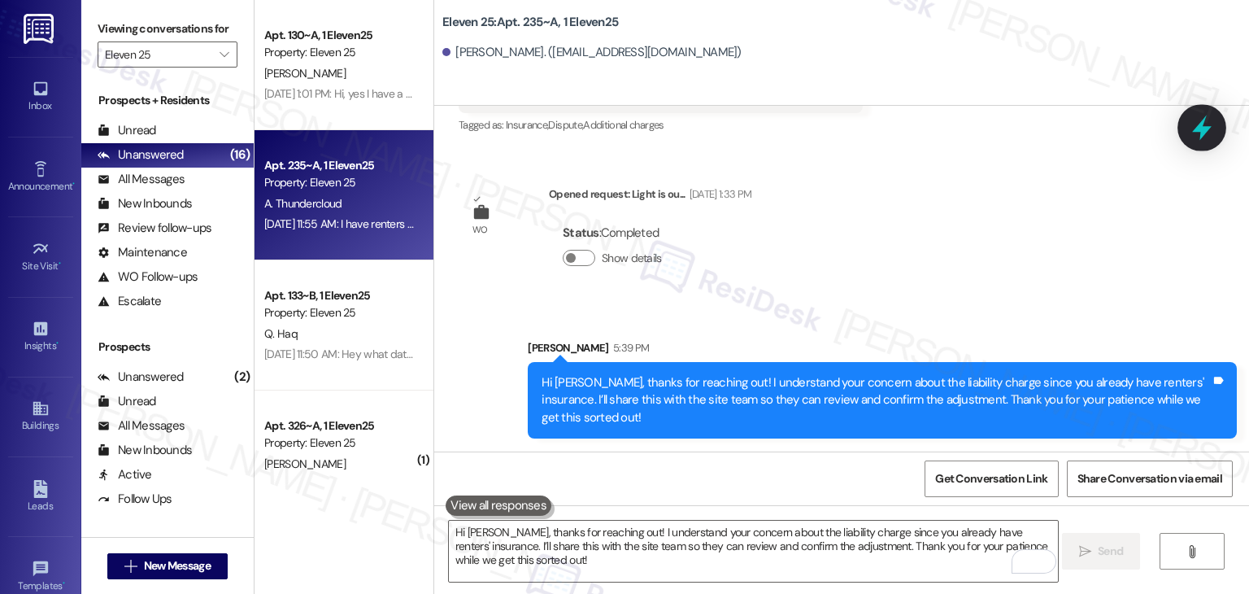
click at [1195, 134] on icon at bounding box center [1202, 128] width 28 height 28
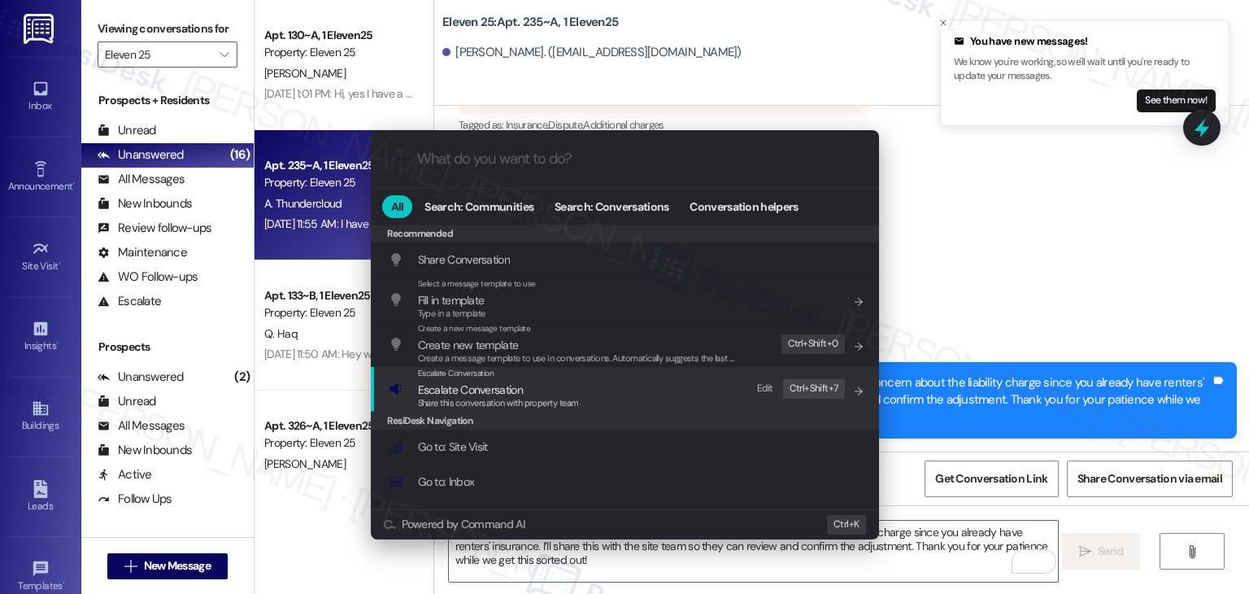
click at [556, 407] on span "Share this conversation with property team" at bounding box center [498, 402] width 161 height 11
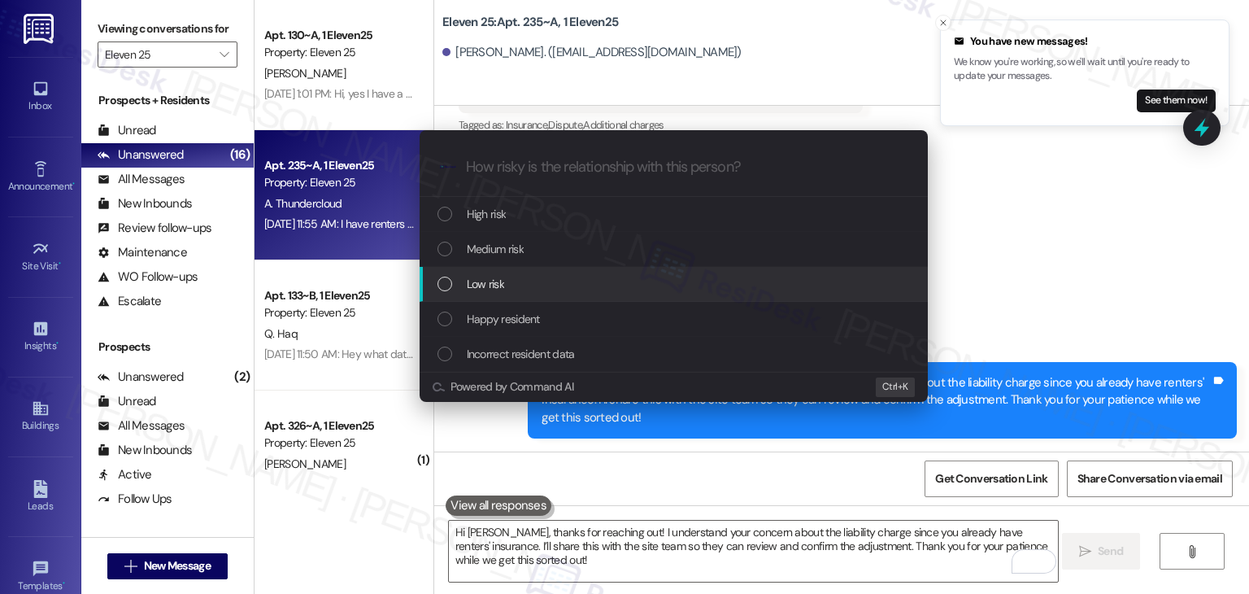
click at [446, 287] on div "List of options" at bounding box center [444, 283] width 15 height 15
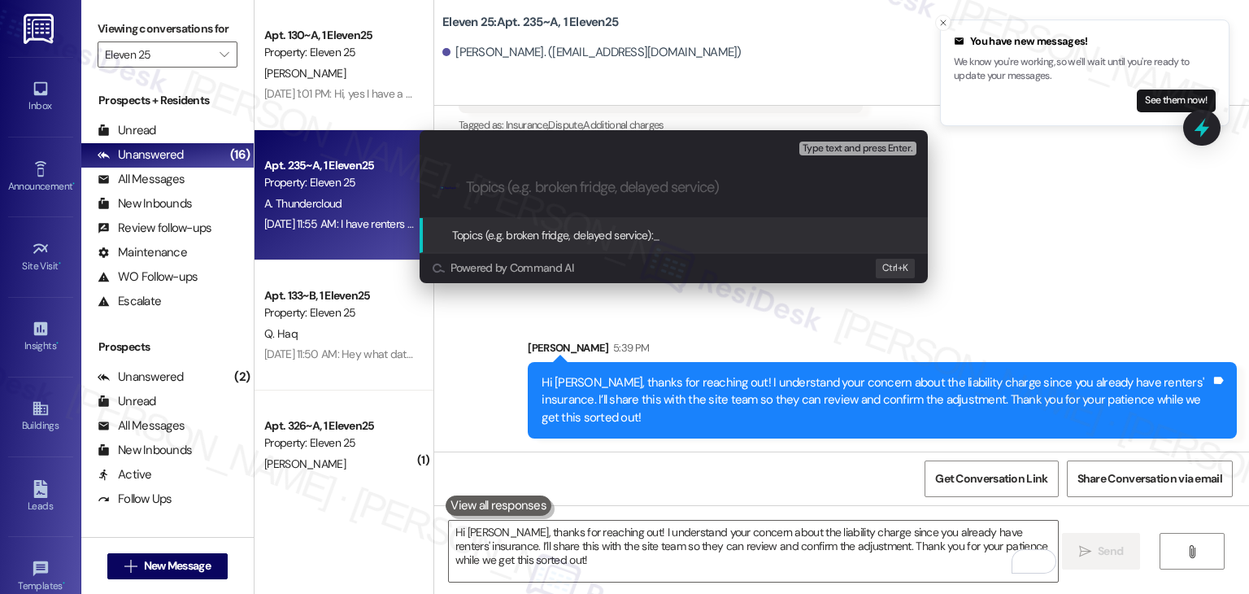
paste input "Liability Charge Dispute – Renters Insurance on File"
type input "Liability Charge Dispute – Renters Insurance on File"
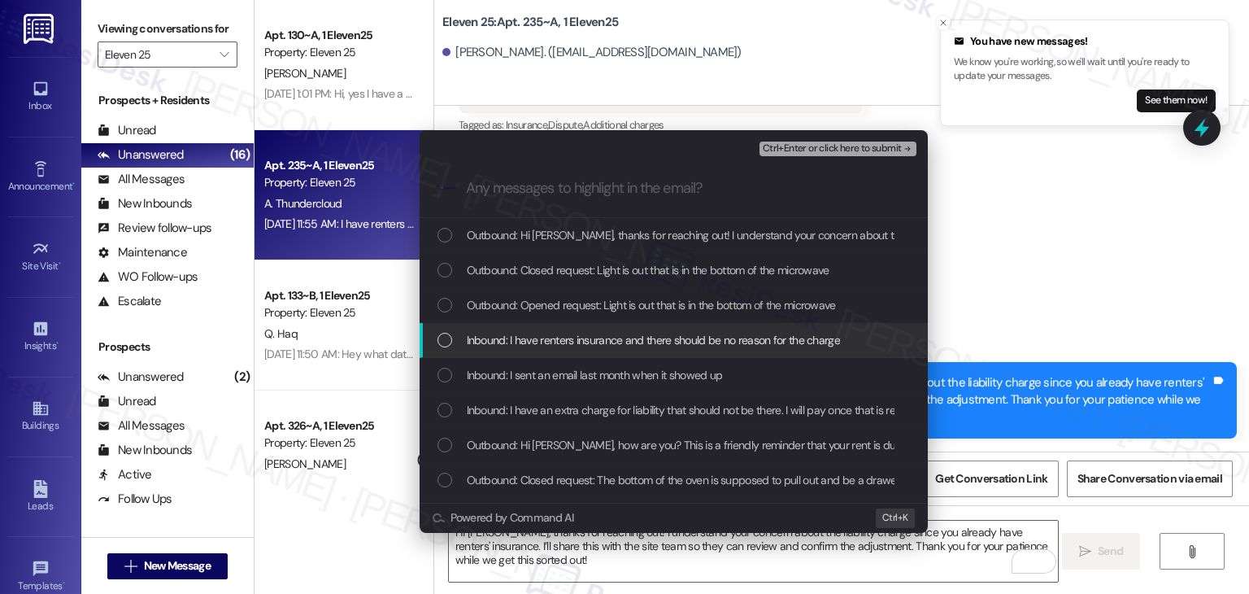
click at [444, 338] on div "List of options" at bounding box center [444, 340] width 15 height 15
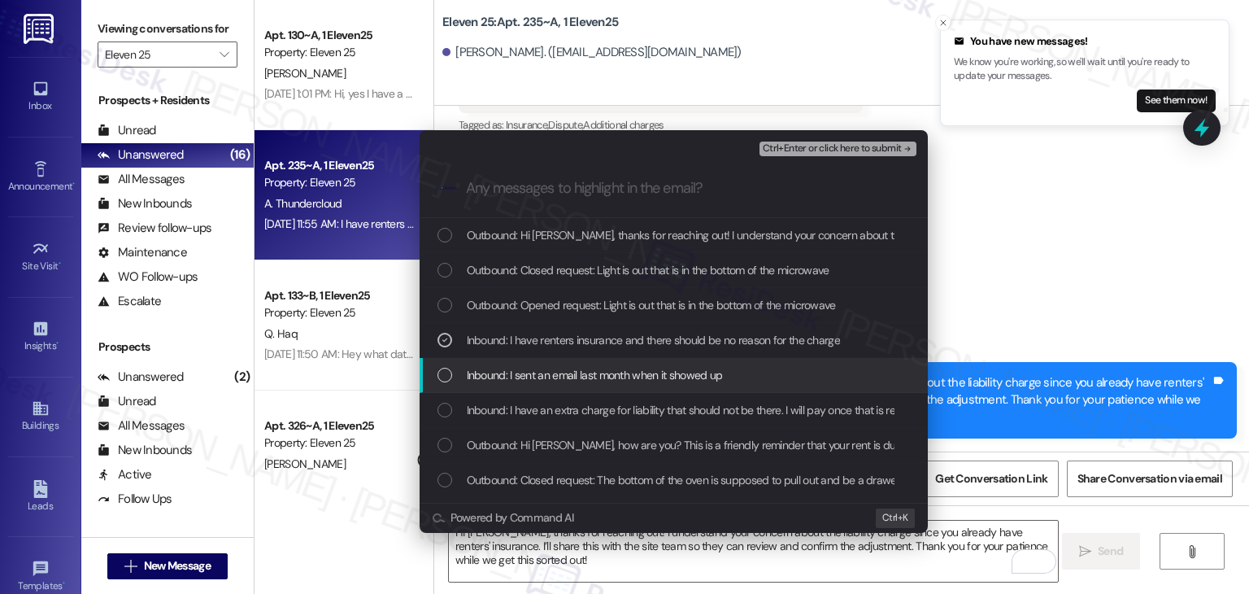
click at [443, 372] on div "List of options" at bounding box center [444, 375] width 15 height 15
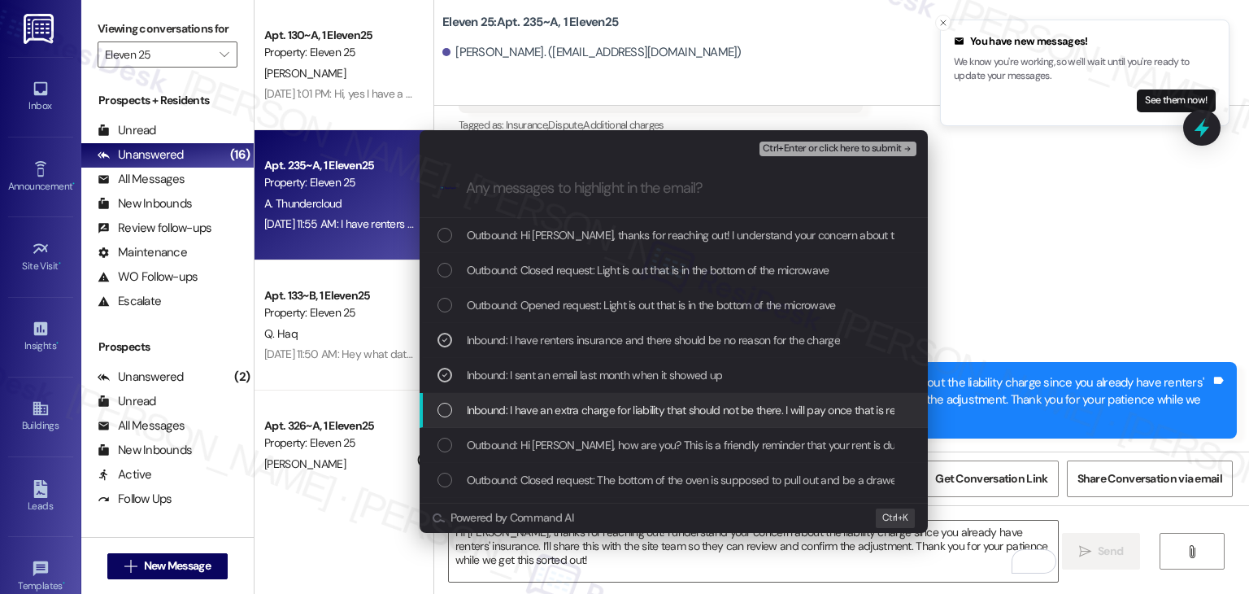
click at [442, 413] on div "List of options" at bounding box center [444, 410] width 15 height 15
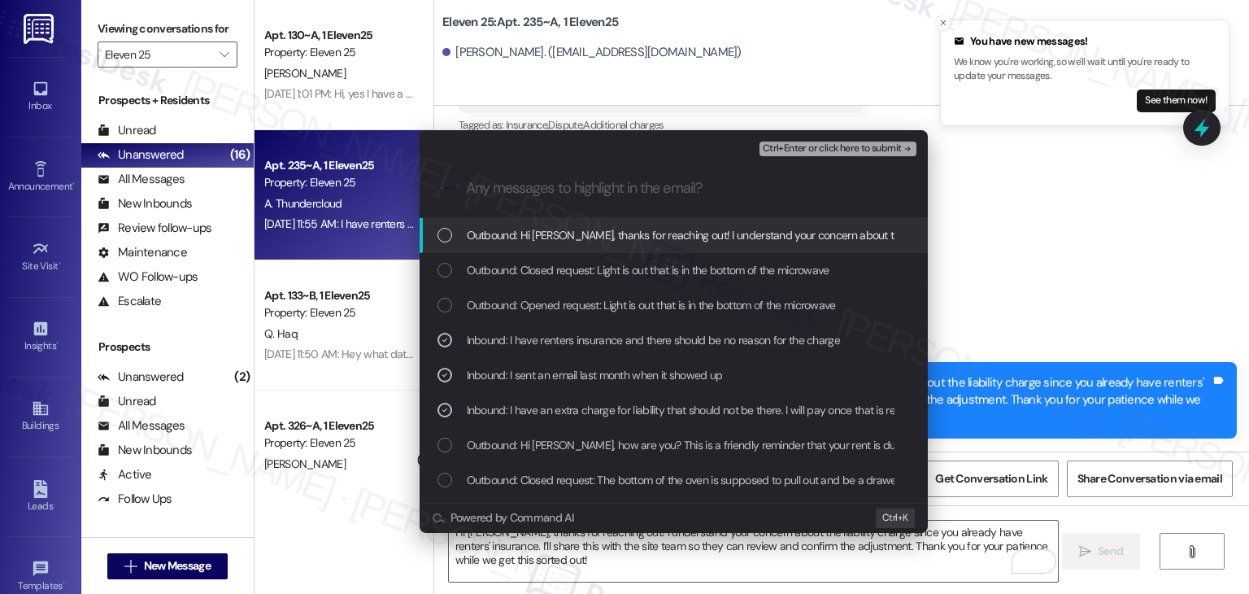
click at [801, 151] on span "Ctrl+Enter or click here to submit" at bounding box center [832, 148] width 139 height 11
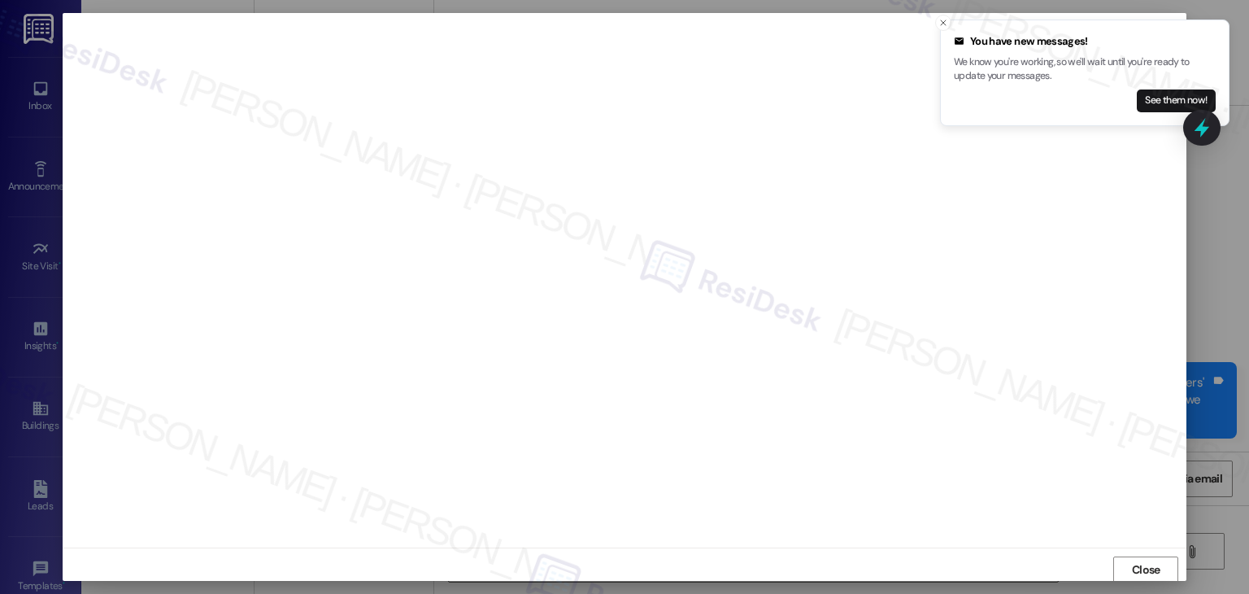
scroll to position [1, 0]
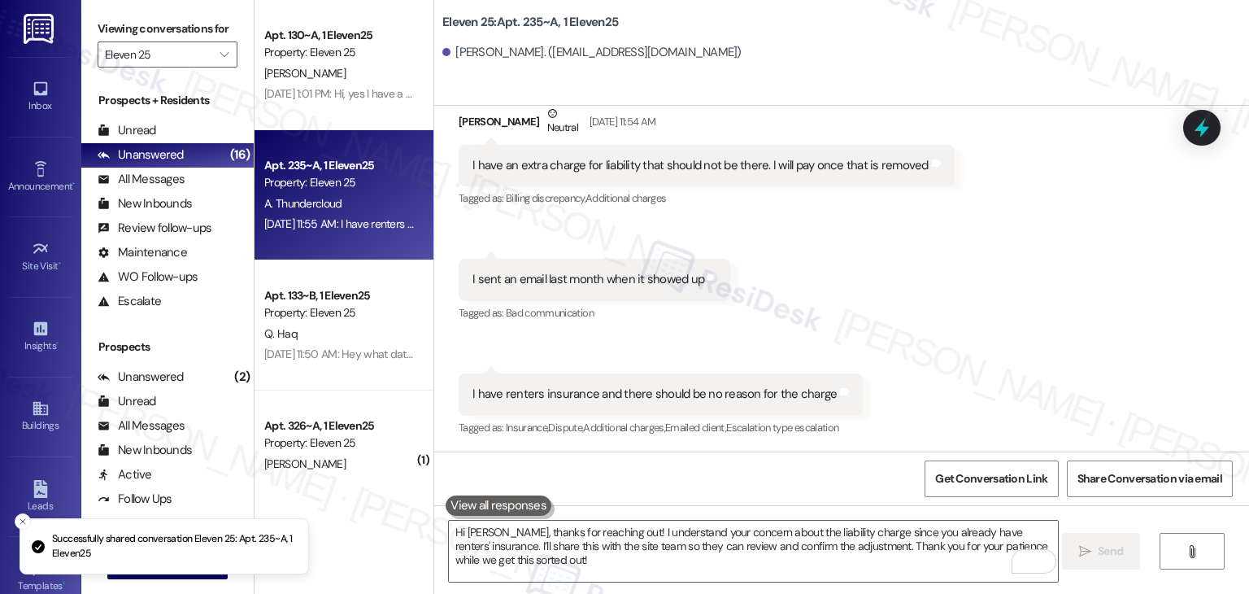
drag, startPoint x: 907, startPoint y: 315, endPoint x: 918, endPoint y: 313, distance: 10.7
click at [909, 315] on div "Received via SMS [PERSON_NAME] Neutral [DATE] 11:54 AM I have an extra charge f…" at bounding box center [841, 259] width 815 height 383
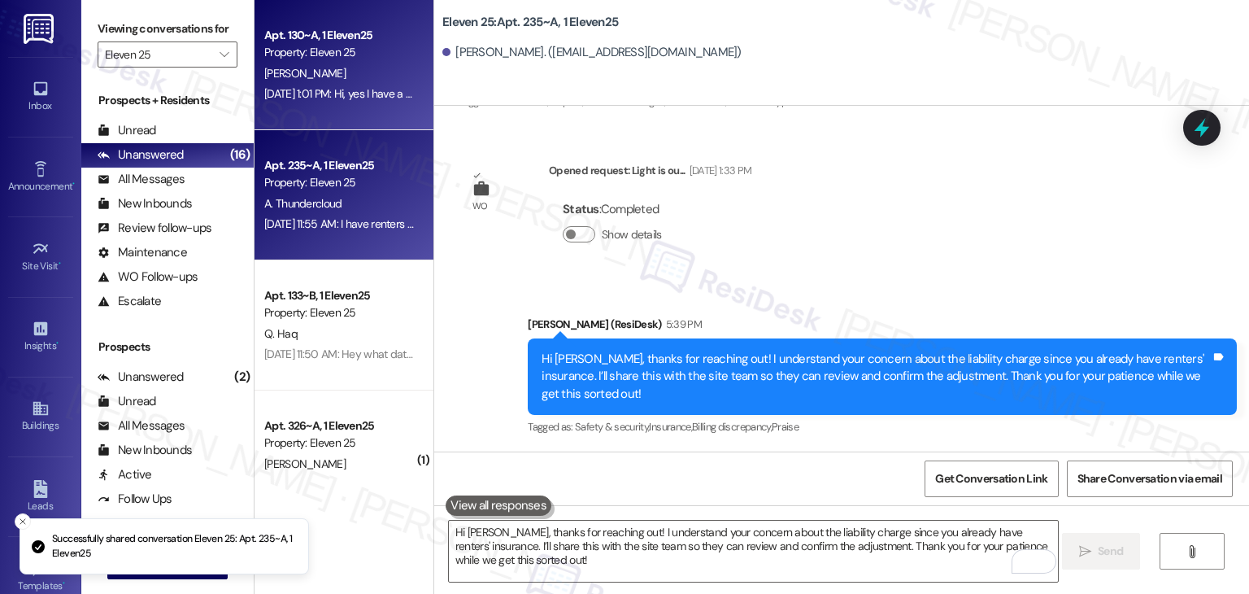
click at [329, 100] on div "[DATE] 1:01 PM: Hi, yes I have a few questions. Please call me at [PHONE_NUMBER…" at bounding box center [563, 93] width 598 height 15
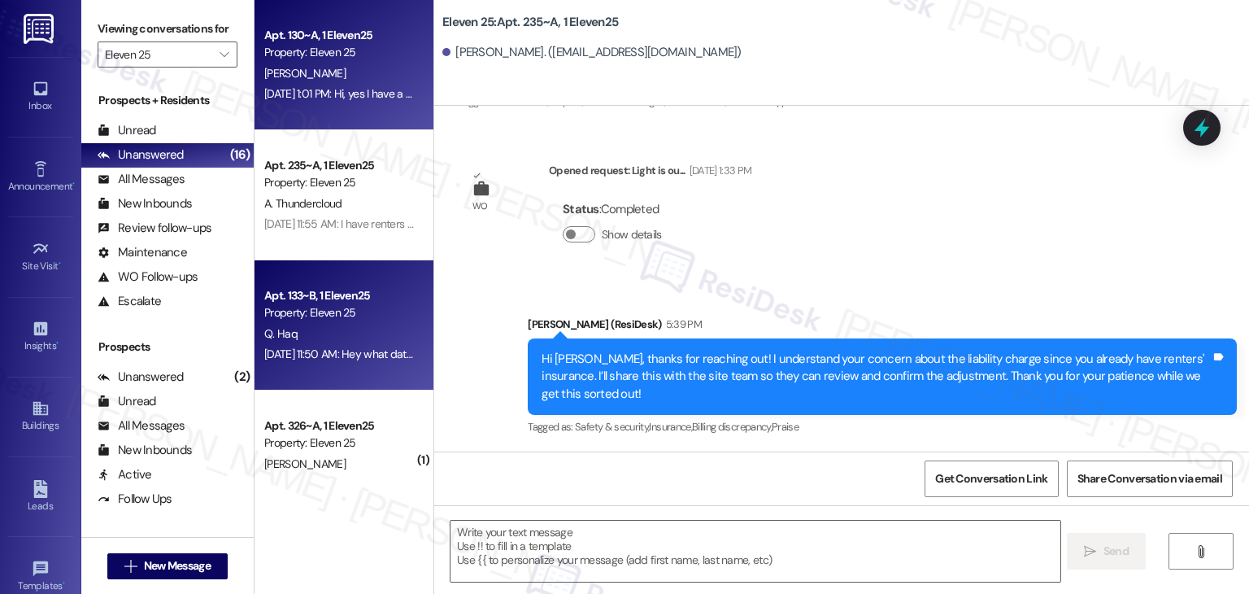
click at [332, 268] on div "Apt. 133~B, 1 Eleven25 Property: Eleven 25 Q. Haq [DATE] 11:50 AM: Hey what dat…" at bounding box center [344, 325] width 179 height 130
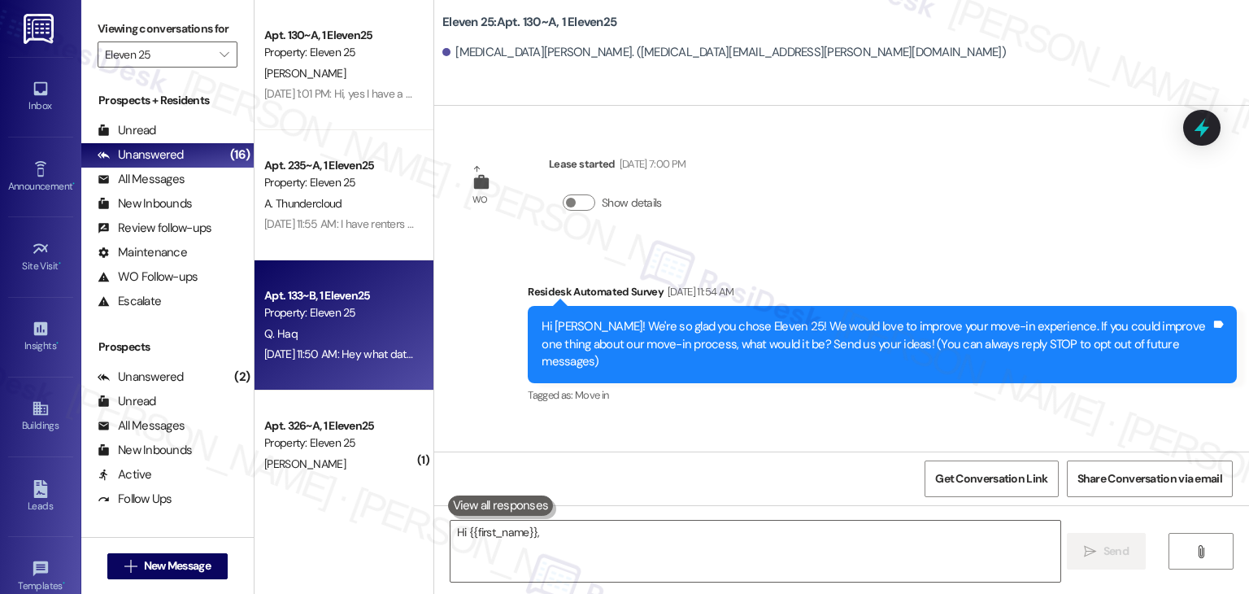
scroll to position [0, 0]
click at [338, 347] on div "[DATE] 11:50 AM: Hey what date is it due? [DATE] 11:50 AM: Hey what date is it …" at bounding box center [360, 353] width 192 height 15
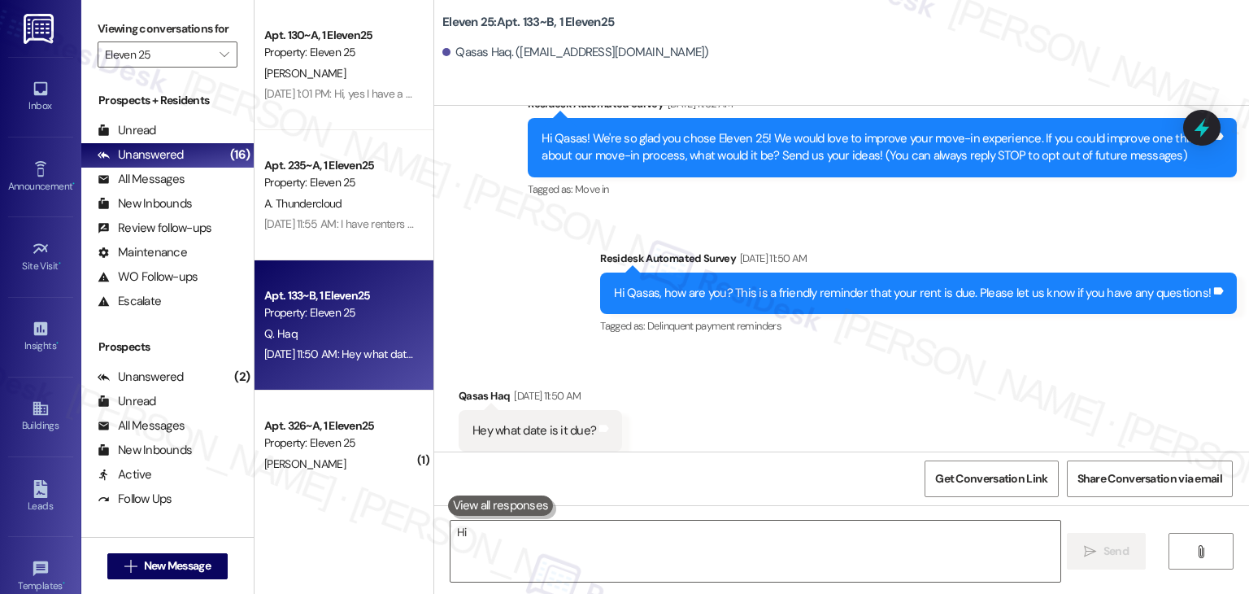
scroll to position [192, 0]
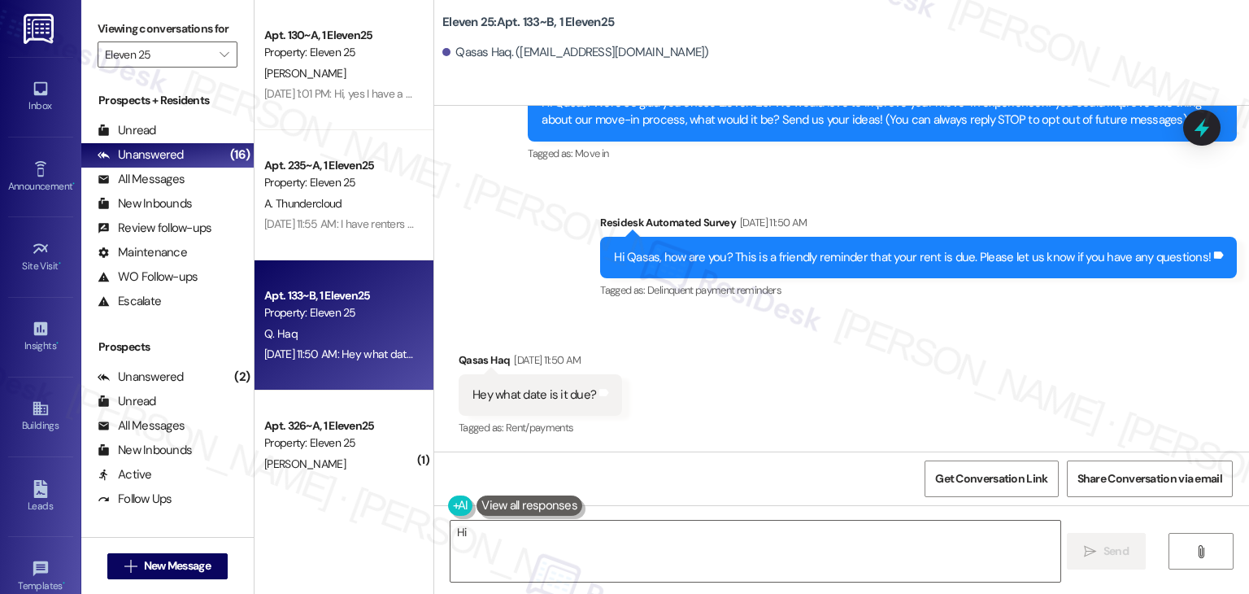
click at [787, 335] on div "Received via SMS Qasas Haq [DATE] 11:50 AM Hey what date is it due? Tags and no…" at bounding box center [841, 383] width 815 height 137
click at [733, 389] on div "Received via SMS Qasas Haq [DATE] 11:50 AM Hey what date is it due? Tags and no…" at bounding box center [841, 383] width 815 height 137
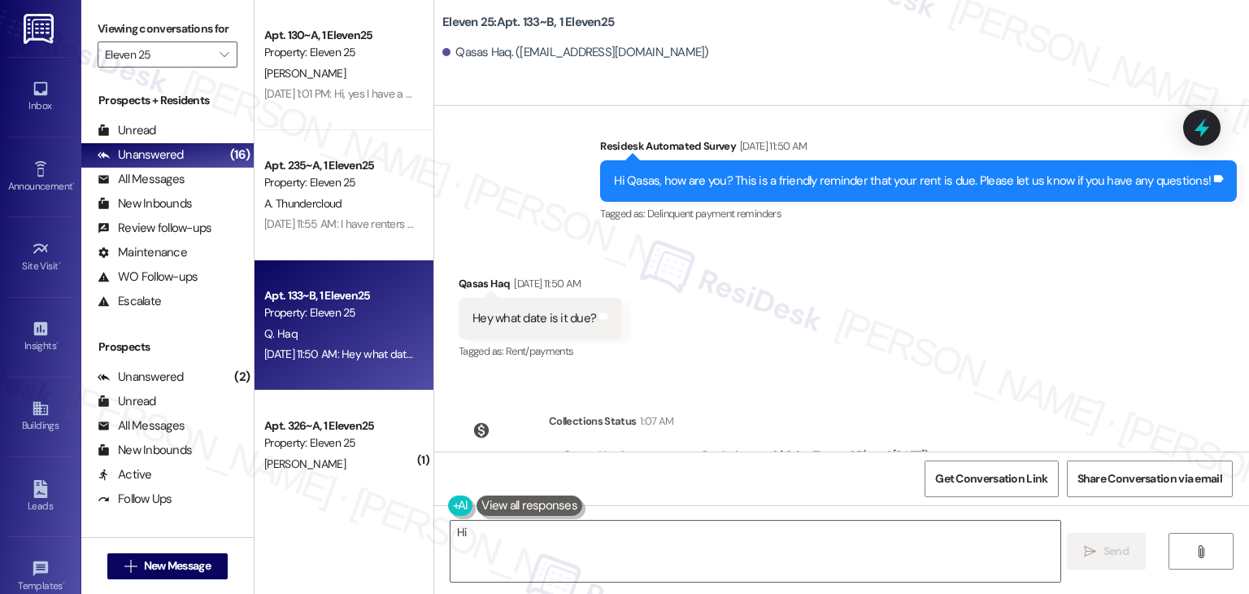
scroll to position [342, 0]
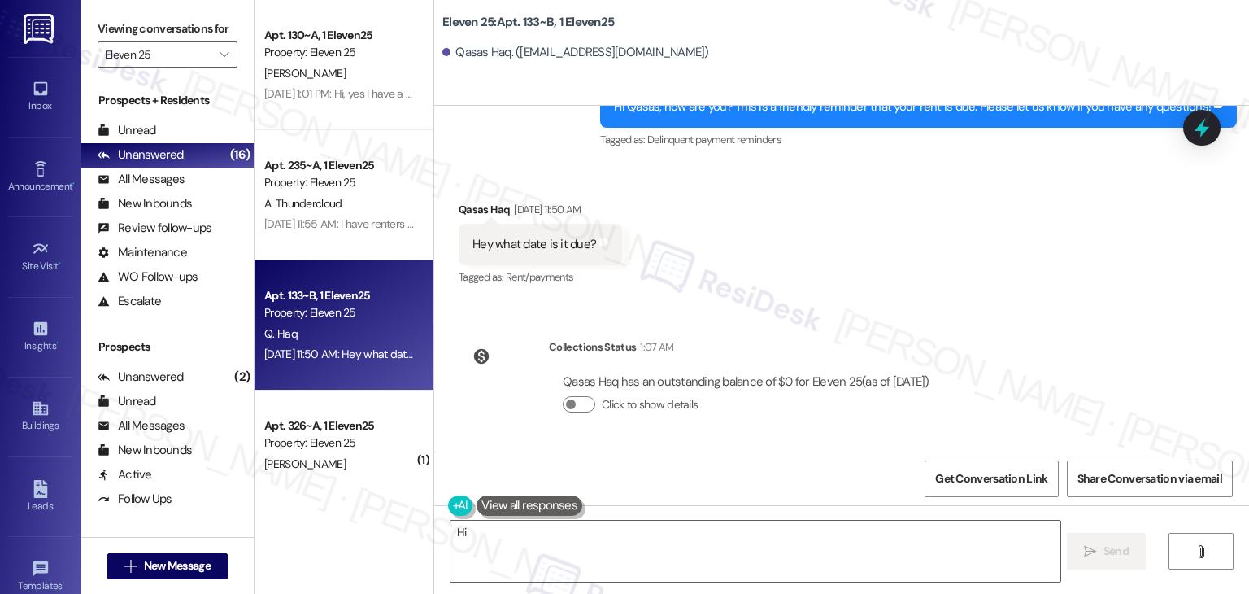
click at [817, 281] on div "Received via SMS Qasas Haq [DATE] 11:50 AM Hey what date is it due? Tags and no…" at bounding box center [841, 232] width 815 height 137
click at [798, 300] on div "Received via SMS Qasas Haq [DATE] 11:50 AM Hey what date is it due? Tags and no…" at bounding box center [841, 232] width 815 height 137
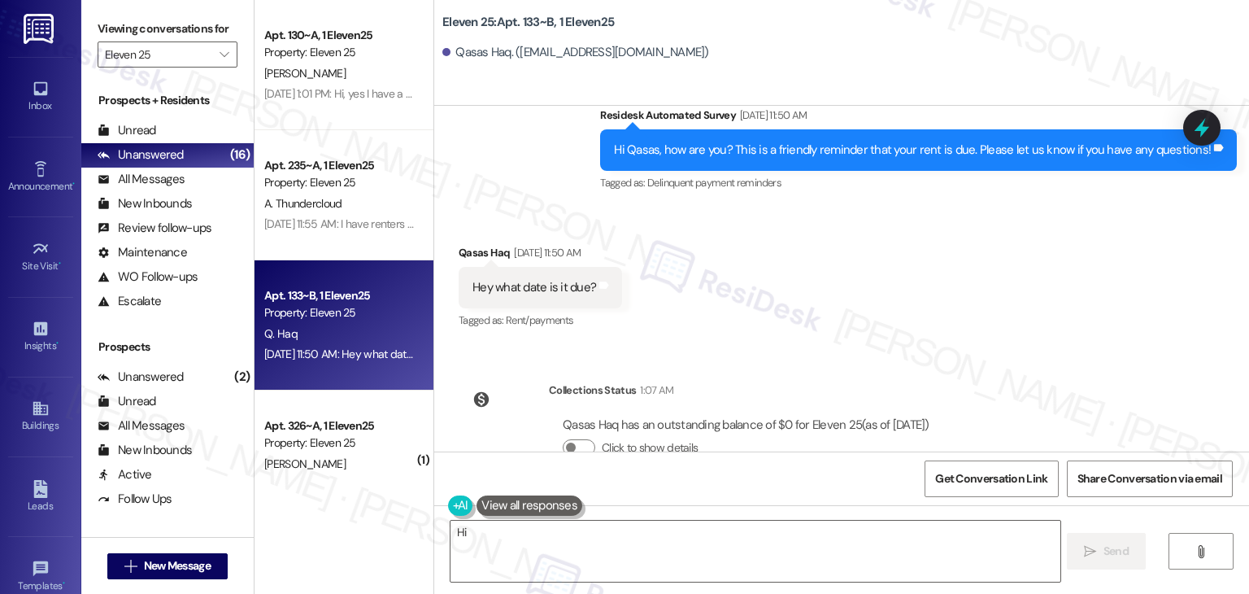
scroll to position [261, 0]
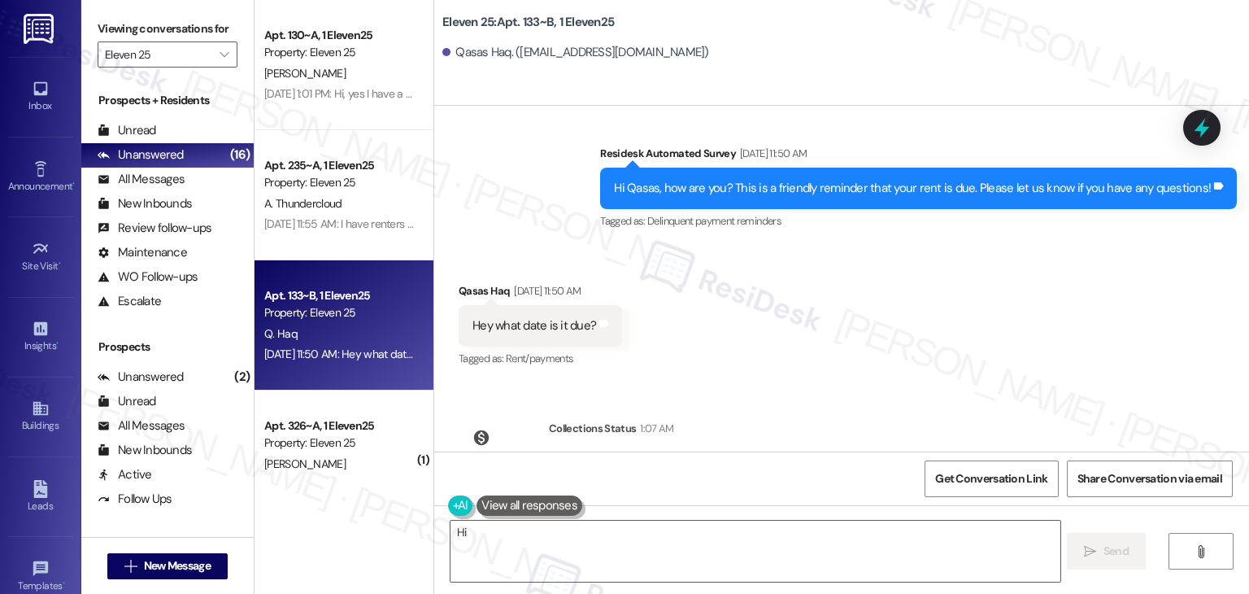
click at [768, 191] on div "Hi Qasas, how are you? This is a friendly reminder that your rent is due. Pleas…" at bounding box center [912, 188] width 597 height 17
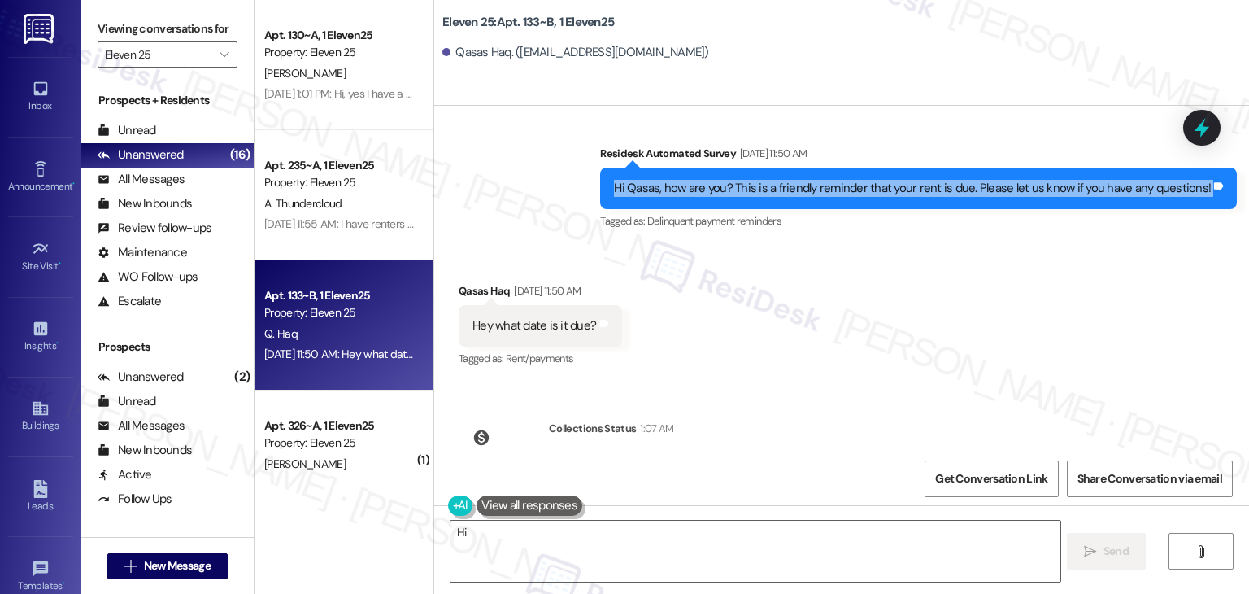
click at [768, 191] on div "Hi Qasas, how are you? This is a friendly reminder that your rent is due. Pleas…" at bounding box center [912, 188] width 597 height 17
copy div "Hi Qasas, how are you? This is a friendly reminder that your rent is due. Pleas…"
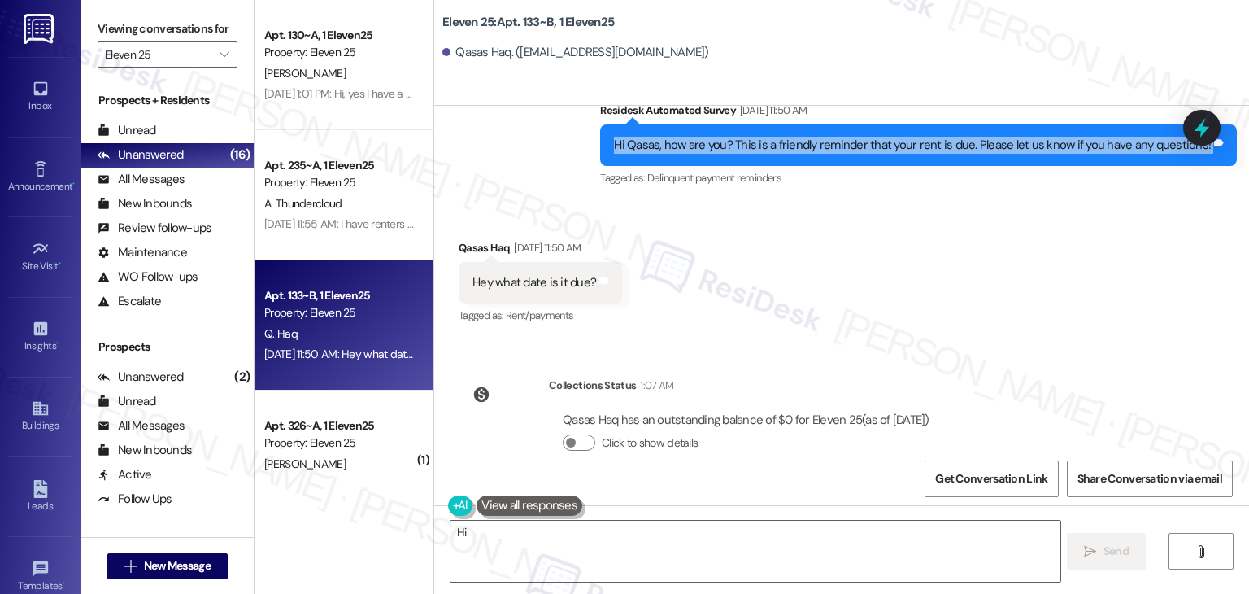
scroll to position [342, 0]
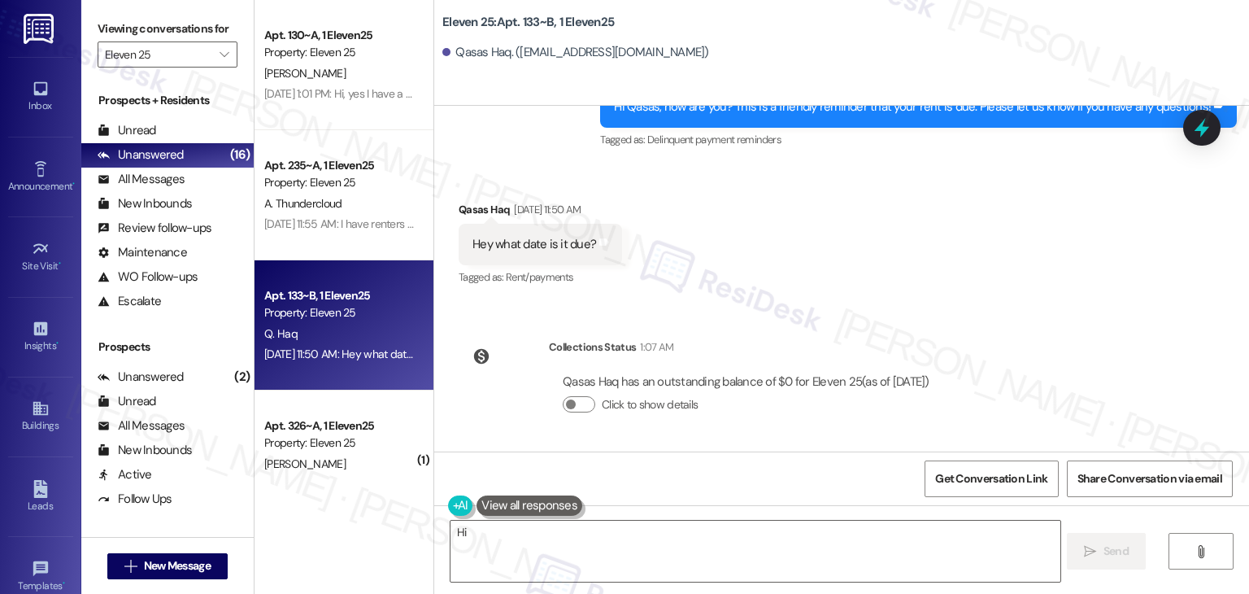
click at [866, 310] on div "Lease started [DATE] 7:00 PM Survey, sent via SMS Residesk Automated Survey [DA…" at bounding box center [841, 279] width 815 height 346
click at [577, 400] on button "Click to show details" at bounding box center [579, 404] width 33 height 16
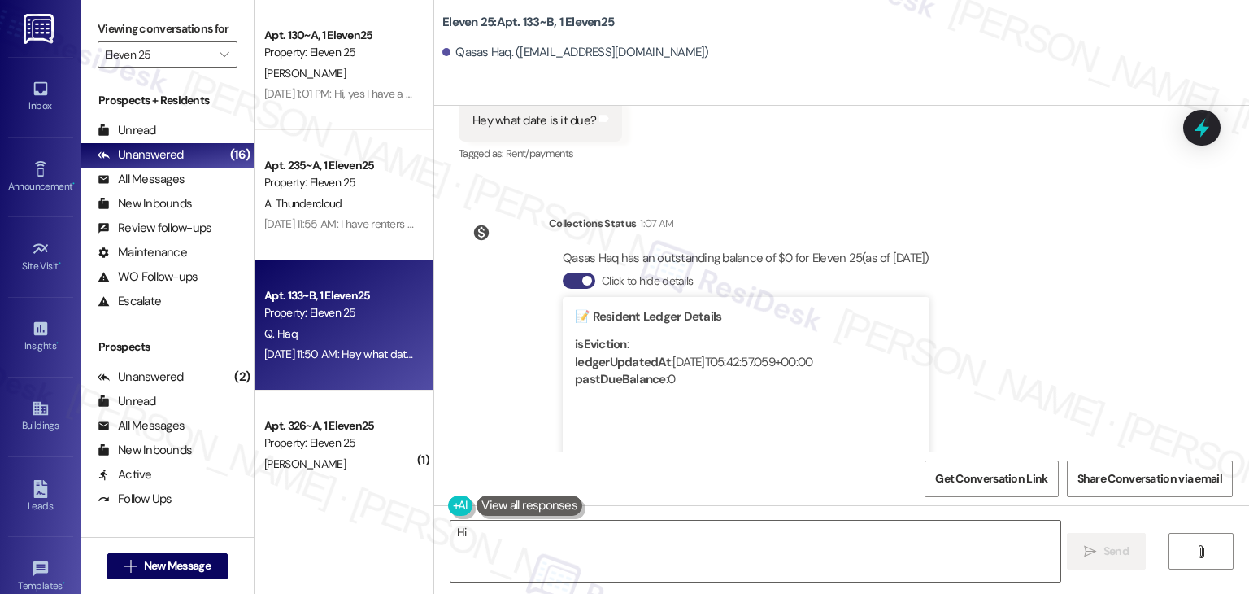
scroll to position [586, 0]
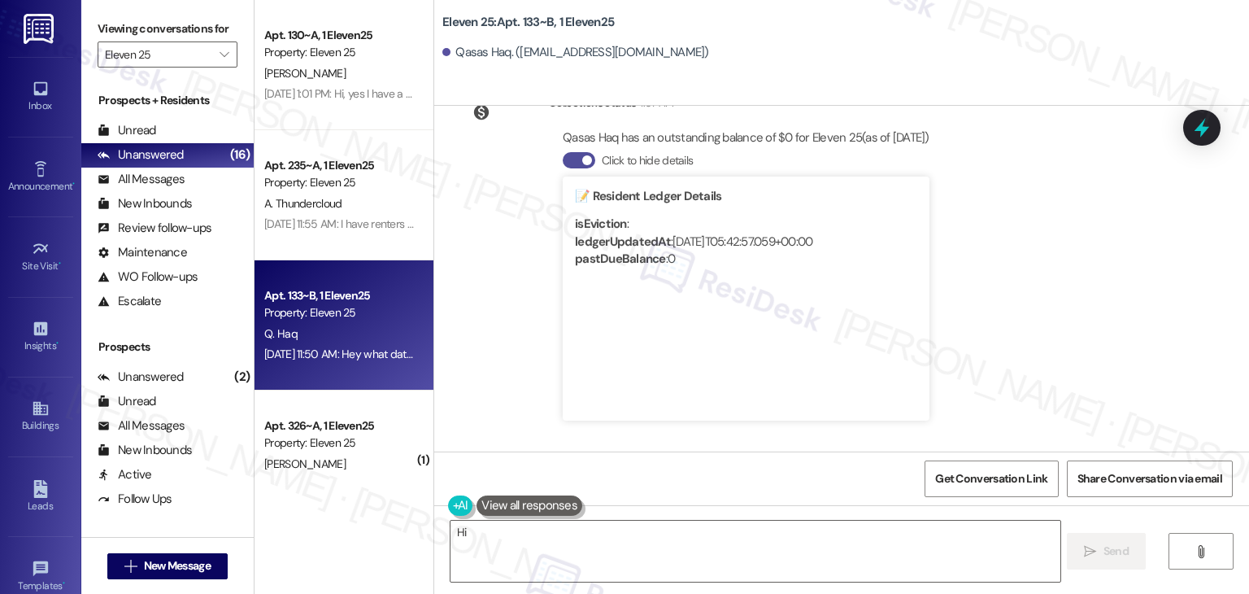
click at [563, 158] on button "Click to hide details" at bounding box center [579, 160] width 33 height 16
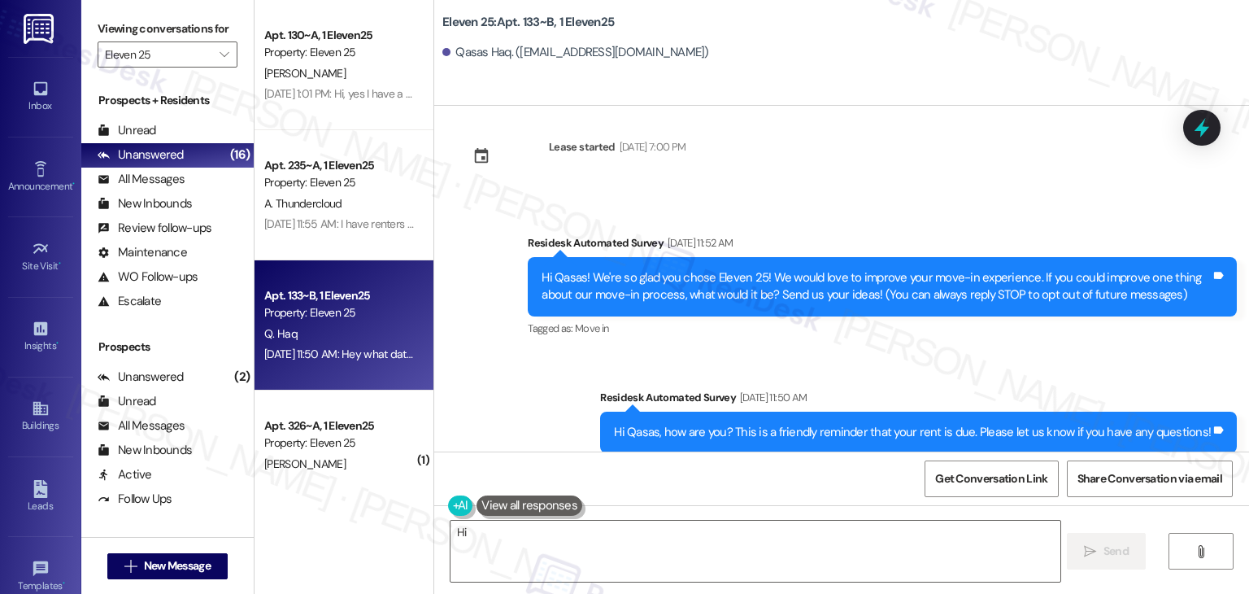
scroll to position [342, 0]
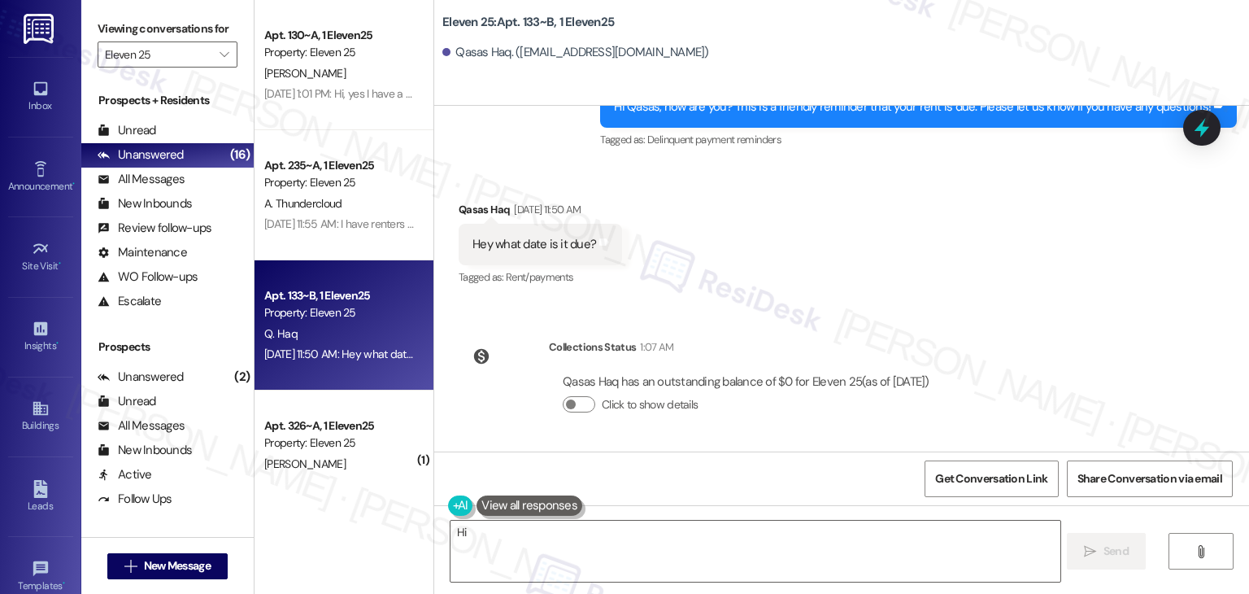
click at [553, 242] on div "Hey what date is it due?" at bounding box center [534, 244] width 124 height 17
copy div "Hey what date is it due? Tags and notes"
click at [1055, 326] on div "Lease started [DATE] 7:00 PM Survey, sent via SMS Residesk Automated Survey [DA…" at bounding box center [841, 279] width 815 height 346
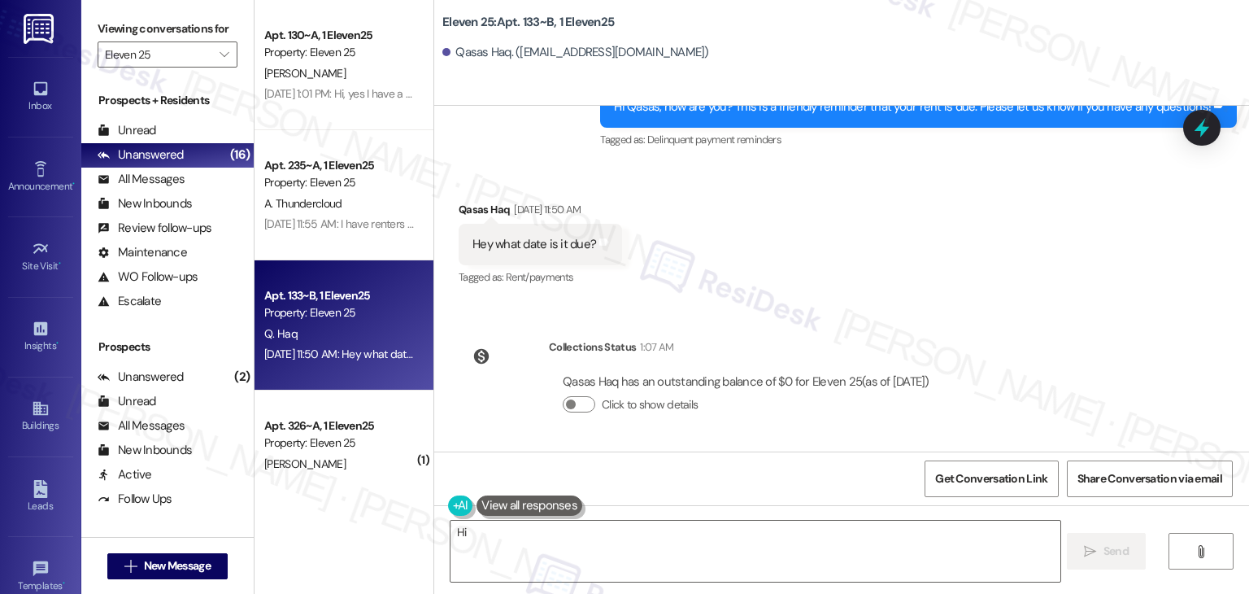
click at [1007, 326] on div "Lease started [DATE] 7:00 PM Survey, sent via SMS Residesk Automated Survey [DA…" at bounding box center [841, 279] width 815 height 346
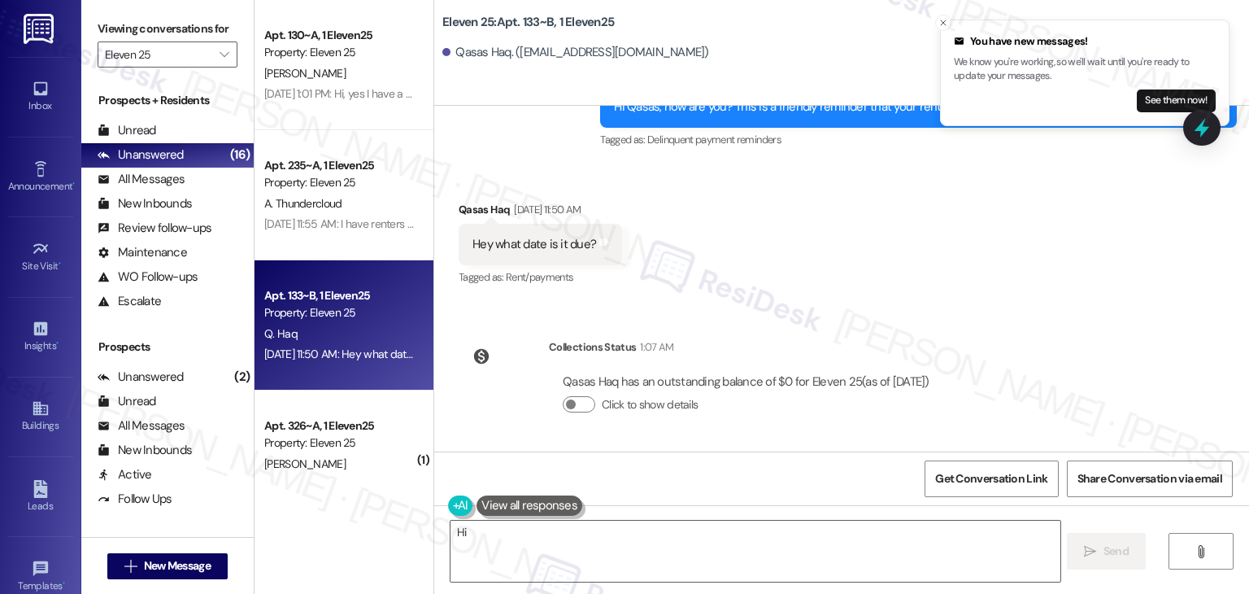
click at [1021, 308] on div "Lease started [DATE] 7:00 PM Survey, sent via SMS Residesk Automated Survey [DA…" at bounding box center [841, 279] width 815 height 346
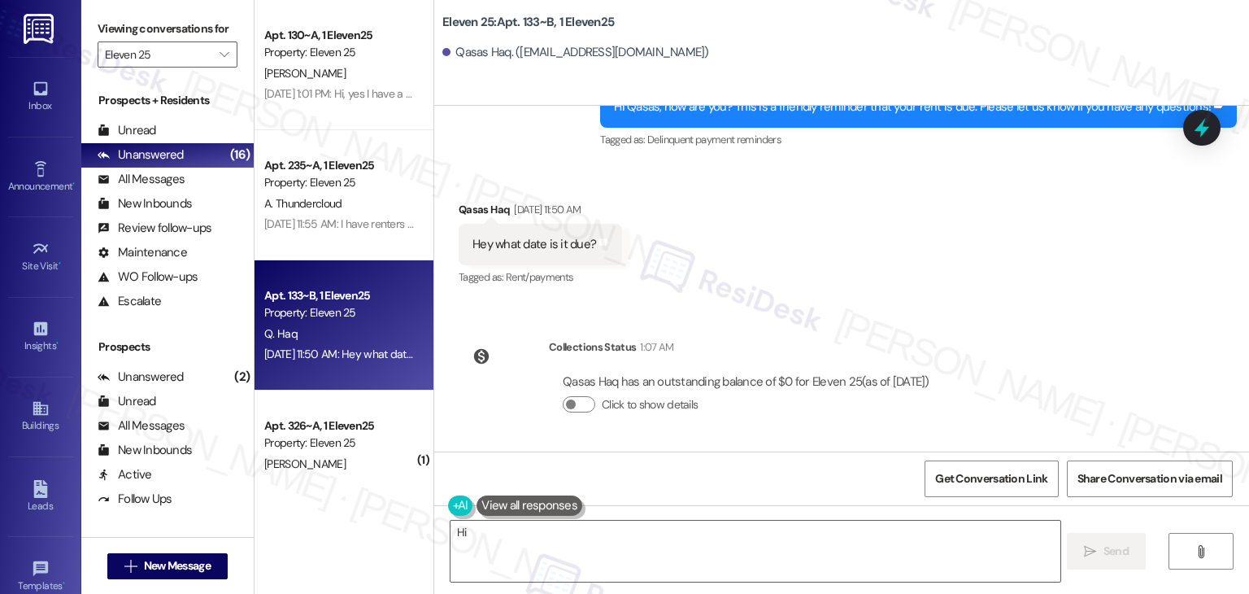
click at [788, 439] on div "Collections Status 1:07 AM Qasas Haq has an outstanding balance of $0 for Eleve…" at bounding box center [700, 388] width 509 height 125
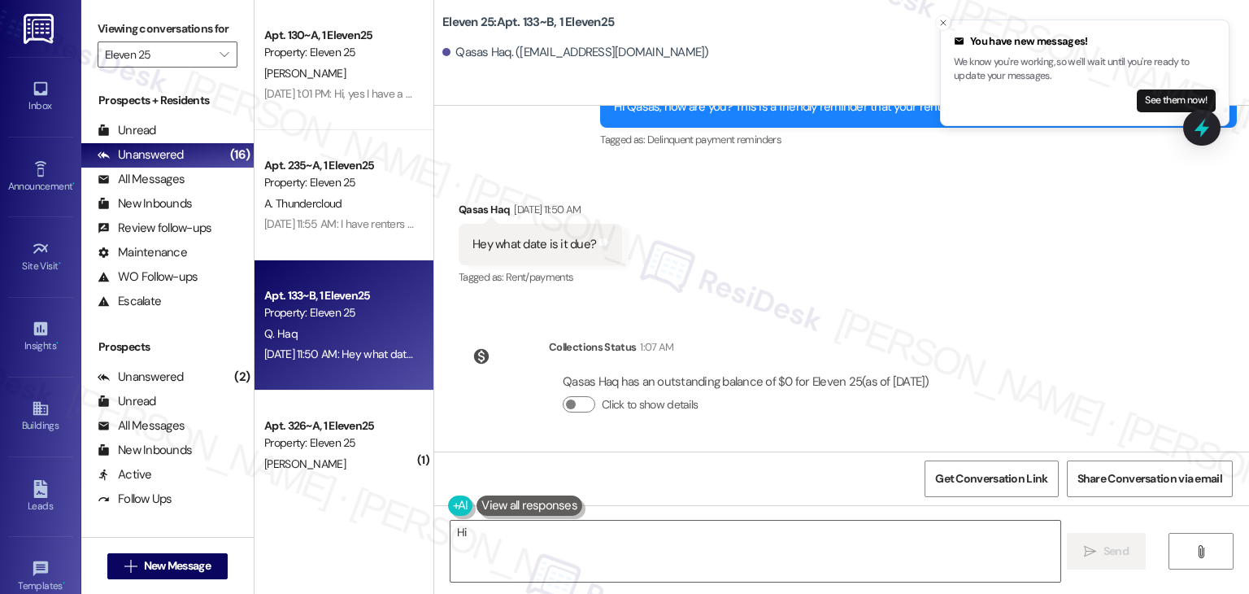
click at [794, 454] on div "Get Conversation Link Share Conversation via email" at bounding box center [841, 478] width 815 height 54
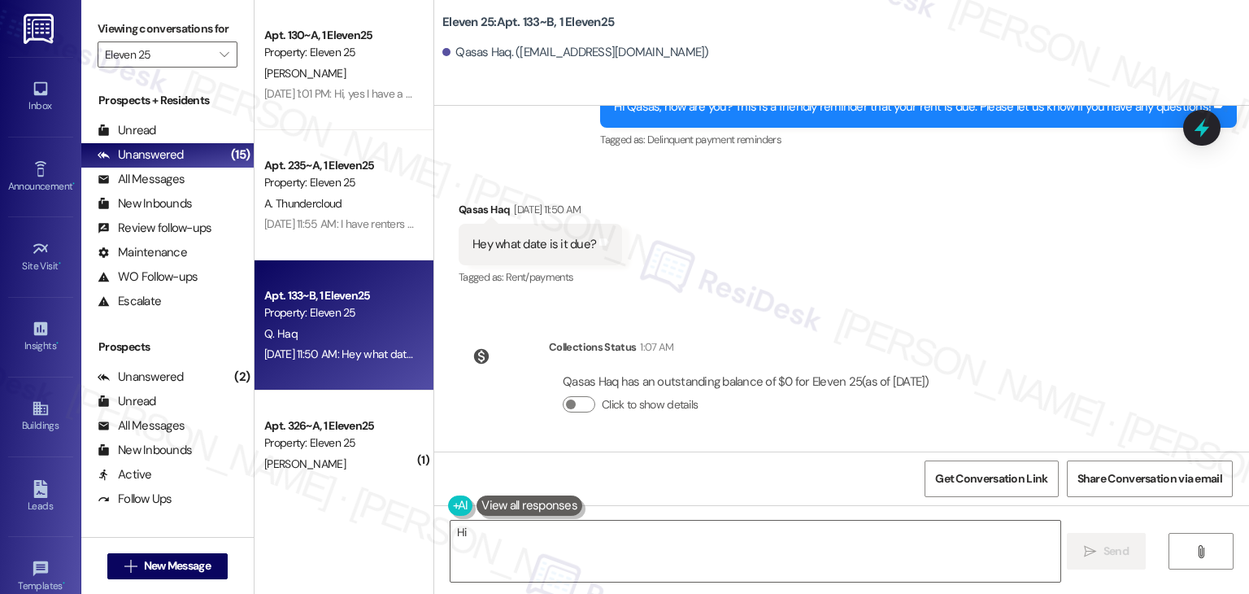
click at [952, 288] on div "Received via SMS Qasas Haq [DATE] 11:50 AM Hey what date is it due? Tags and no…" at bounding box center [841, 232] width 815 height 137
click at [952, 287] on div "Received via SMS Qasas Haq [DATE] 11:50 AM Hey what date is it due? Tags and no…" at bounding box center [841, 232] width 815 height 137
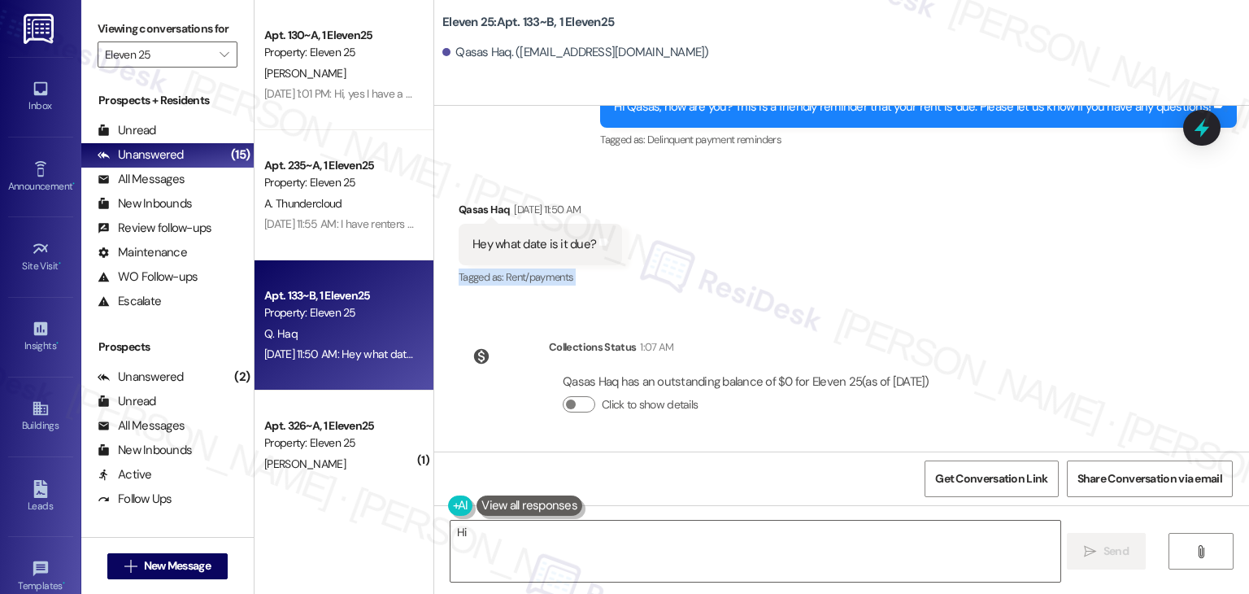
click at [952, 287] on div "Received via SMS Qasas Haq [DATE] 11:50 AM Hey what date is it due? Tags and no…" at bounding box center [841, 232] width 815 height 137
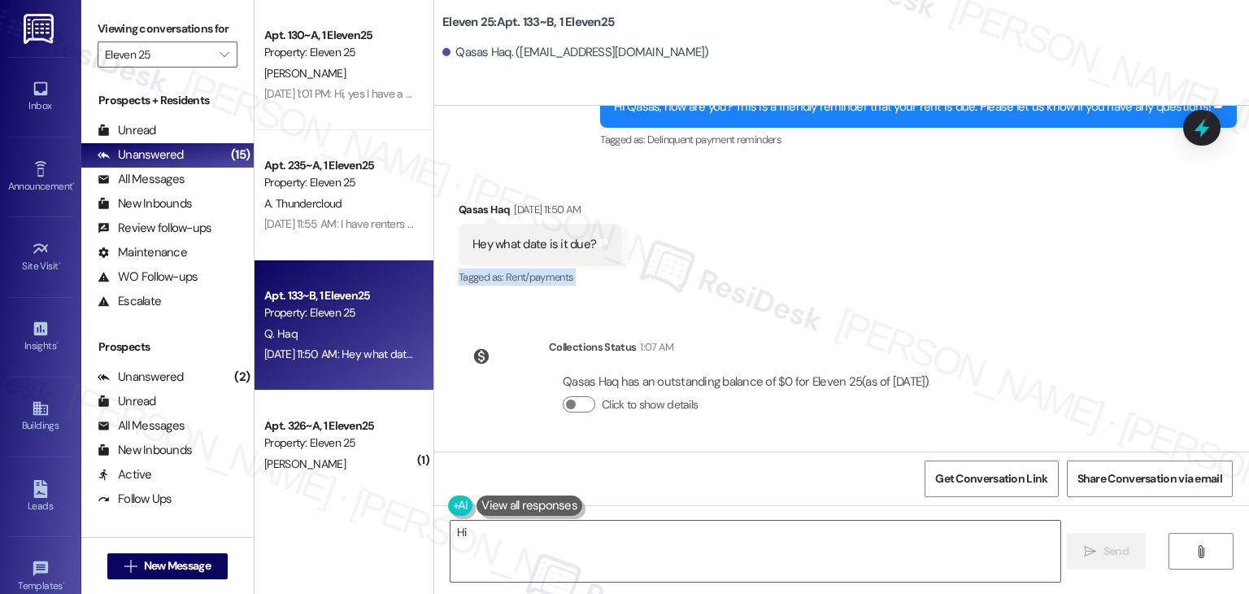
click at [952, 287] on div "Received via SMS Qasas Haq [DATE] 11:50 AM Hey what date is it due? Tags and no…" at bounding box center [841, 232] width 815 height 137
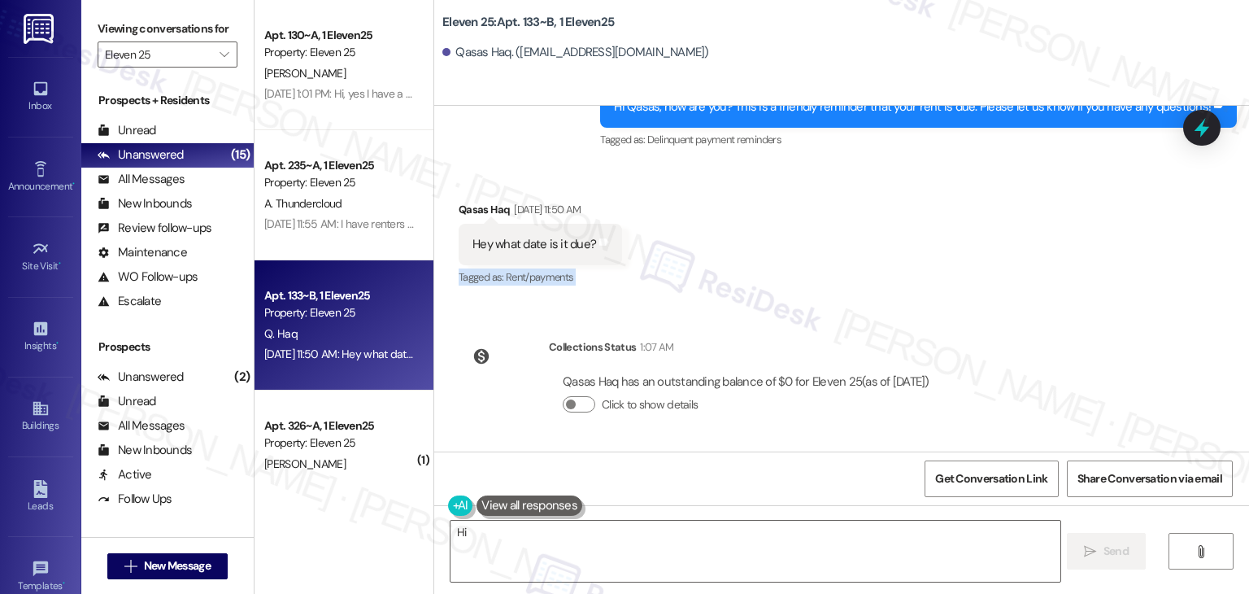
click at [952, 287] on div "Received via SMS Qasas Haq [DATE] 11:50 AM Hey what date is it due? Tags and no…" at bounding box center [841, 232] width 815 height 137
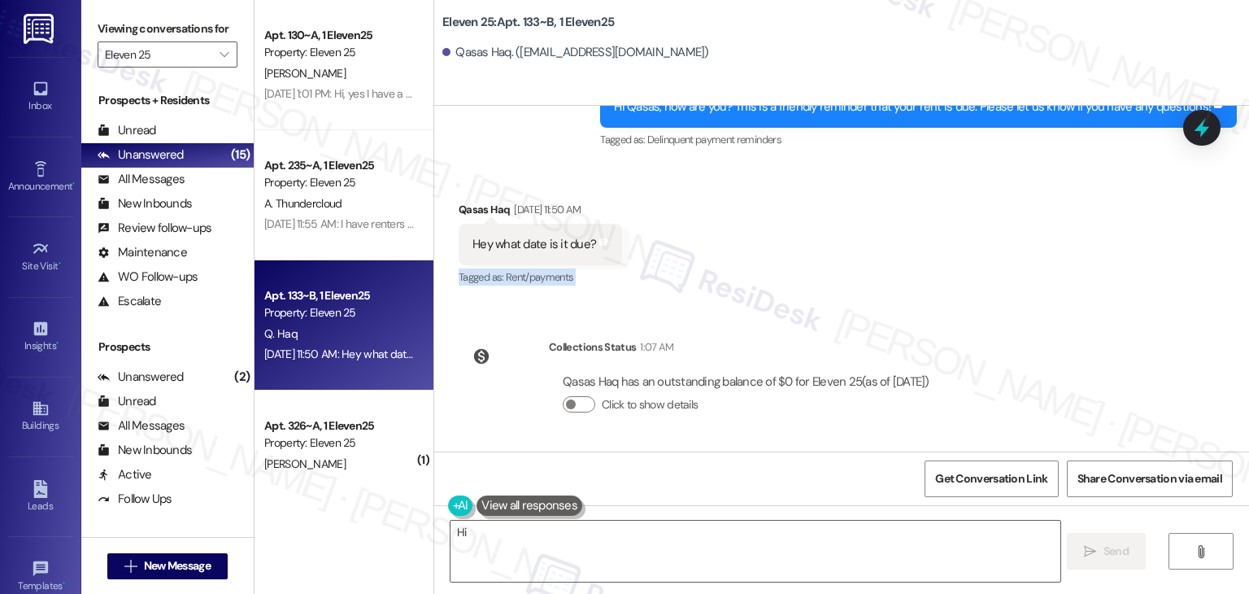
click at [952, 287] on div "Received via SMS Qasas Haq [DATE] 11:50 AM Hey what date is it due? Tags and no…" at bounding box center [841, 232] width 815 height 137
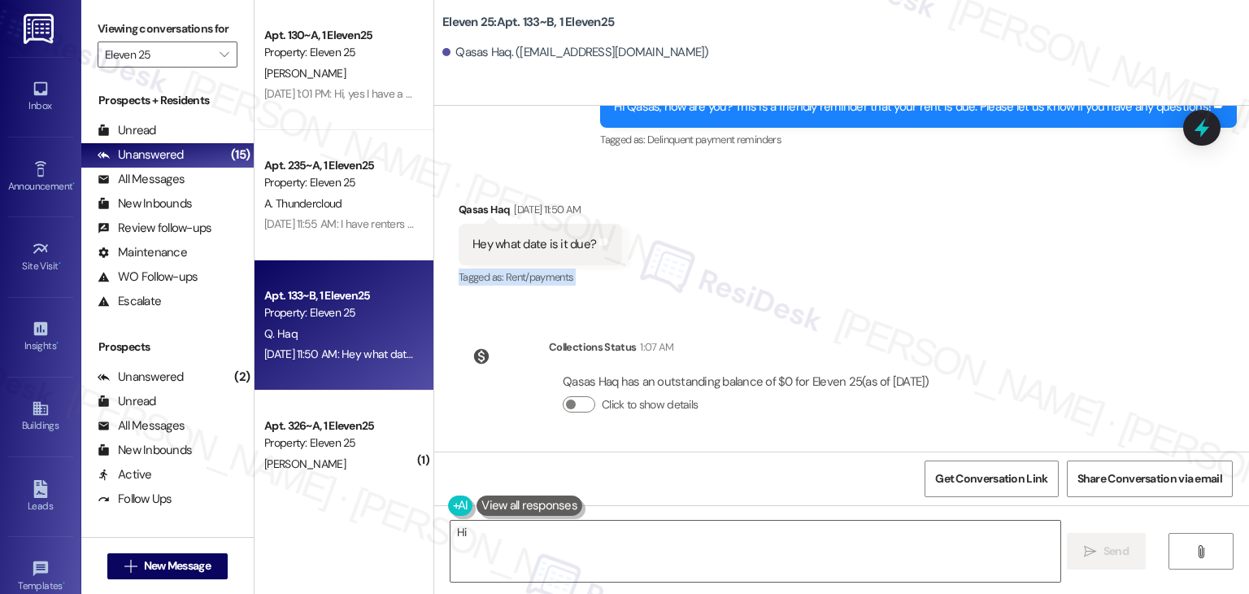
click at [952, 287] on div "Received via SMS Qasas Haq [DATE] 11:50 AM Hey what date is it due? Tags and no…" at bounding box center [841, 232] width 815 height 137
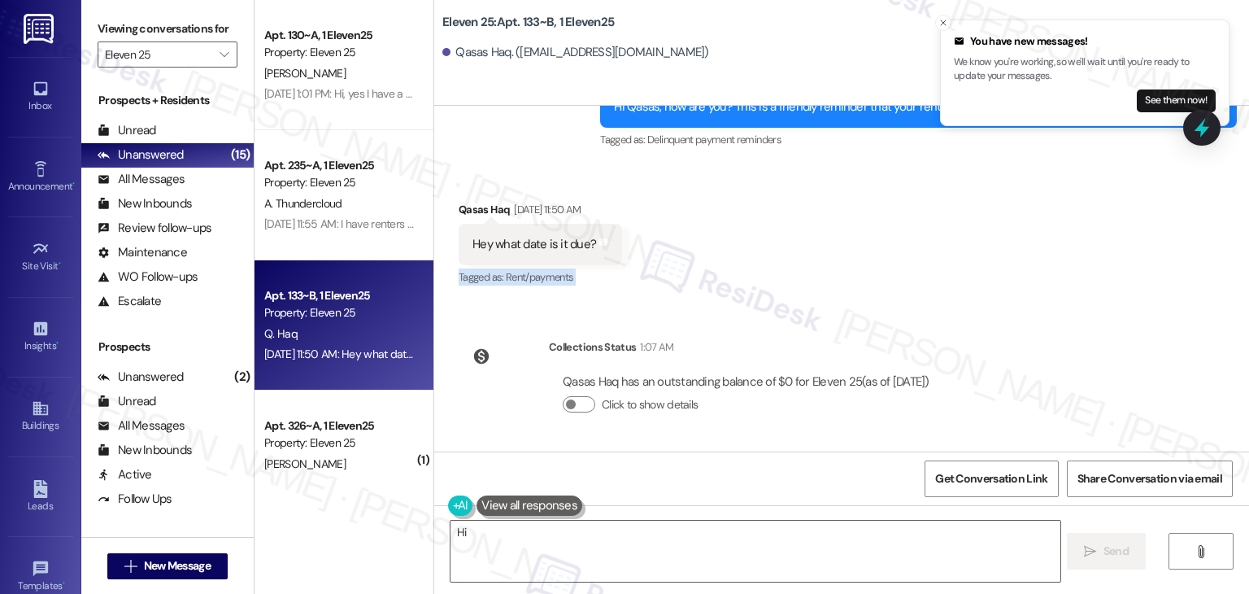
click at [951, 290] on div "Received via SMS Qasas Haq [DATE] 11:50 AM Hey what date is it due? Tags and no…" at bounding box center [841, 232] width 815 height 137
click at [648, 528] on textarea "Hi {{first_name}}! I'm happy to help. Rent is due on the 3rd of each month. Ple…" at bounding box center [754, 550] width 609 height 61
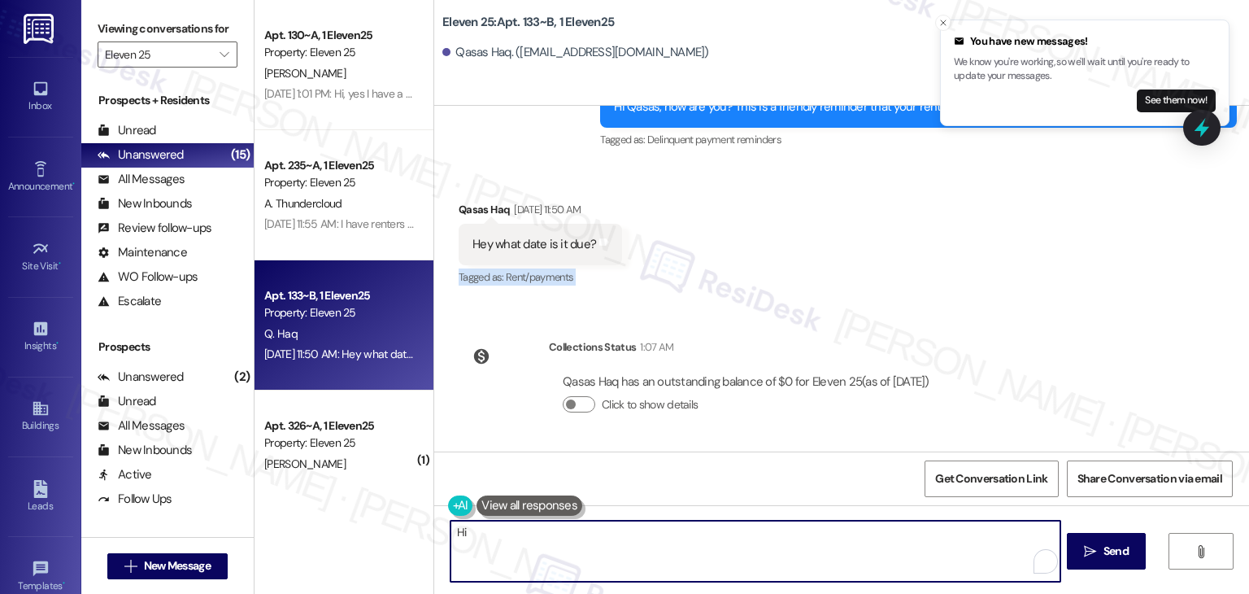
click at [648, 528] on textarea "Hi {{first_name}}! I'm happy to help. Rent is due on the 3rd of each month. Ple…" at bounding box center [754, 550] width 609 height 61
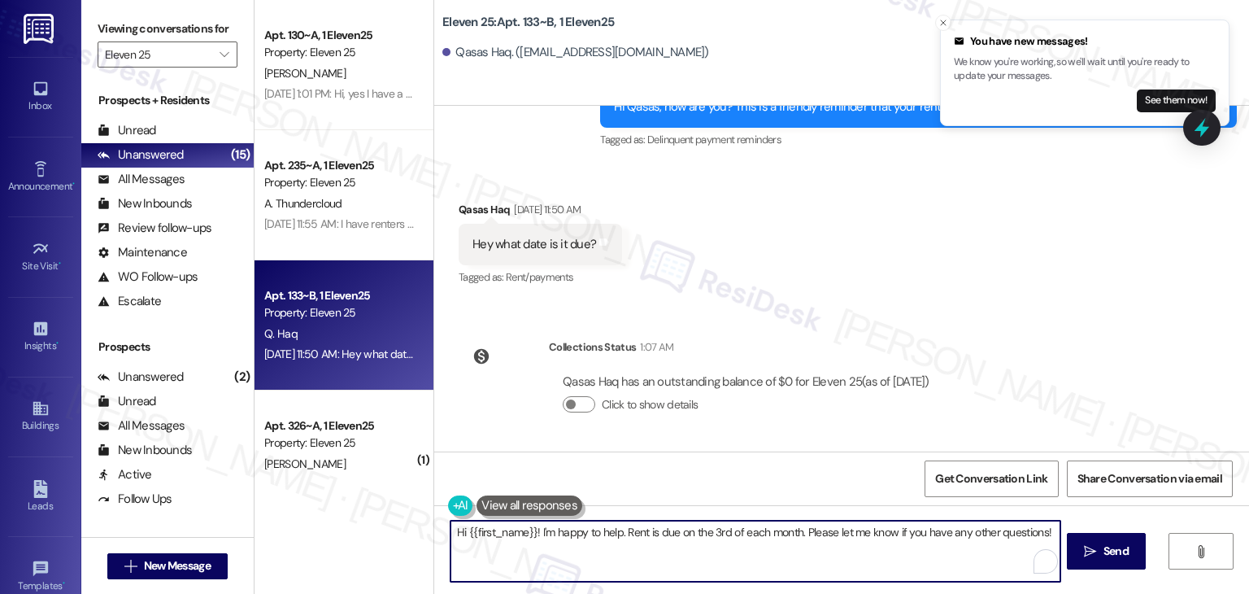
paste textarea "Qasas! Rent is due on the 1st of each month. We’ve received your payment for th…"
click at [818, 555] on textarea "Hi Qasas! Rent is due on the 1st of each month. We’ve received your payment for…" at bounding box center [753, 550] width 609 height 61
click at [811, 551] on textarea "Hi Qasas! Rent is due on the 1st of each month. We’ve received your payment for…" at bounding box center [753, 550] width 609 height 61
type textarea "Hi Qasas! Rent is due on the 1st of each month. We’ve received your payment for…"
click at [1086, 550] on icon "" at bounding box center [1085, 551] width 12 height 13
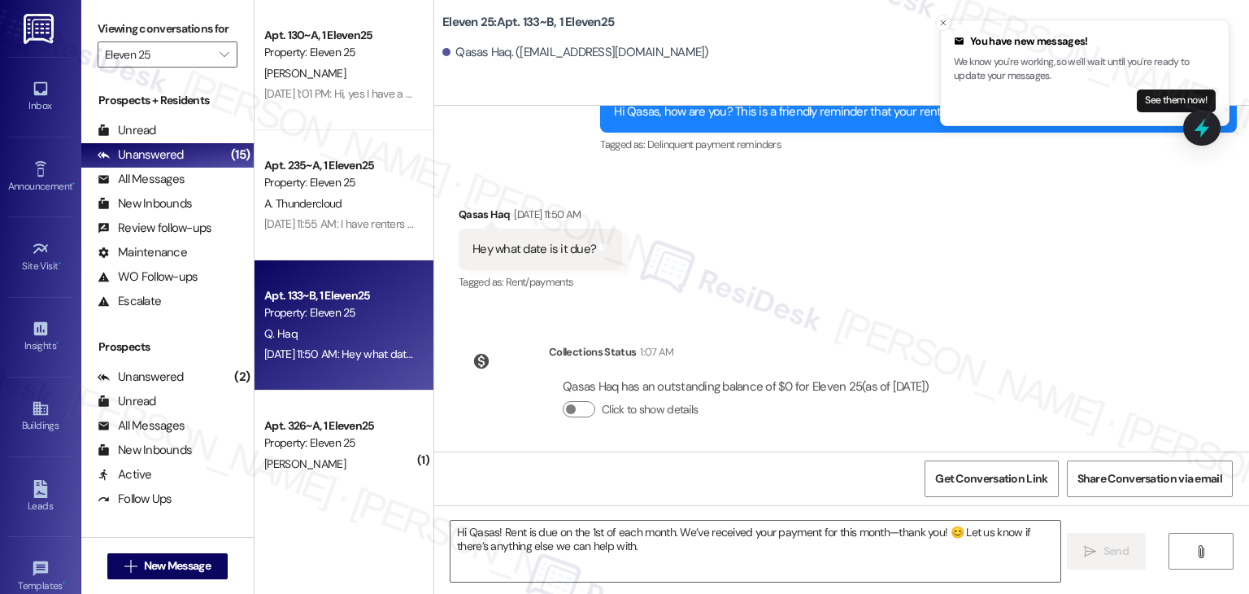
scroll to position [473, 0]
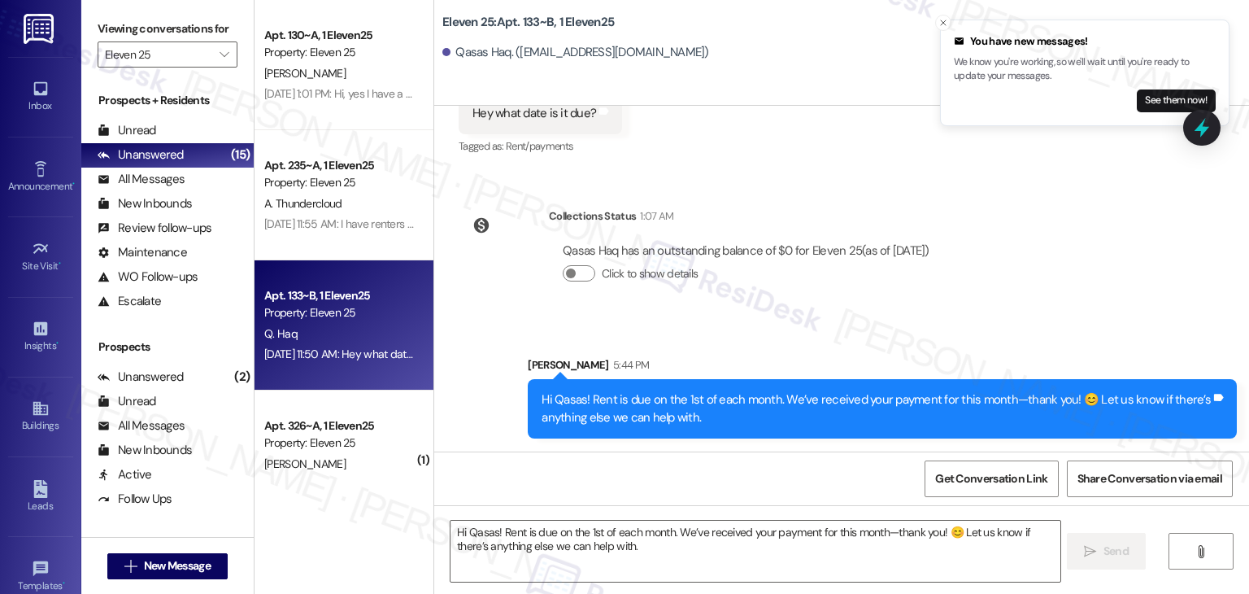
click at [943, 277] on div "Qasas Haq has an outstanding balance of $0 for Eleven 25 (as of [DATE]) Click t…" at bounding box center [746, 269] width 394 height 78
